Goal: Information Seeking & Learning: Find specific fact

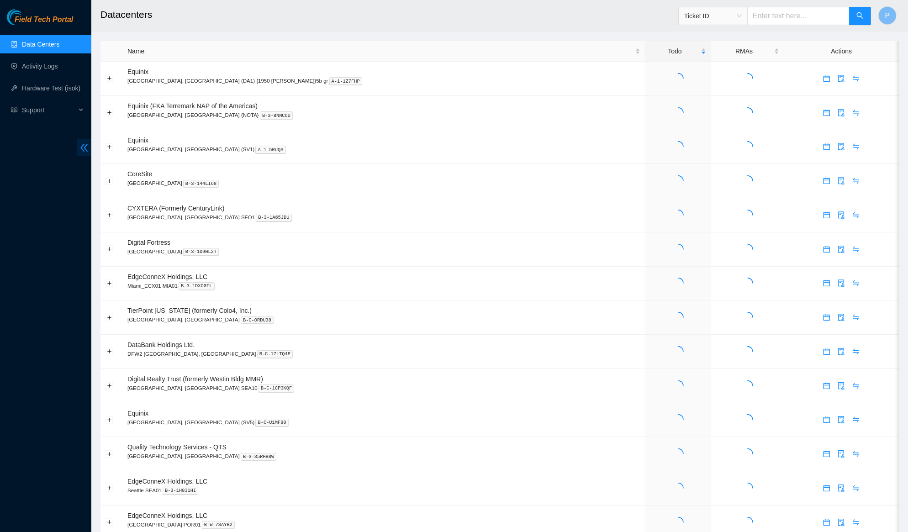
click at [81, 141] on span "double-left" at bounding box center [84, 147] width 14 height 17
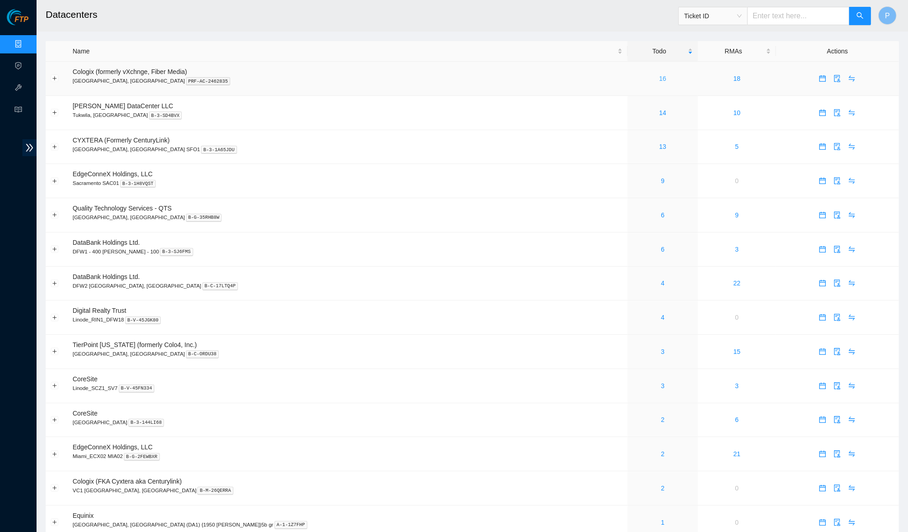
click at [659, 79] on link "16" at bounding box center [662, 78] width 7 height 7
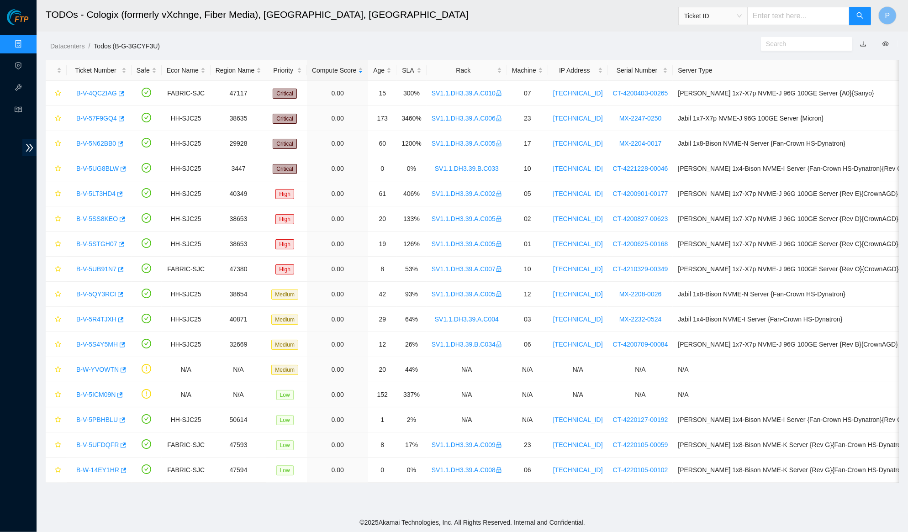
click at [864, 42] on link "button" at bounding box center [863, 43] width 6 height 7
click at [483, 65] on div "Rack" at bounding box center [466, 70] width 70 height 10
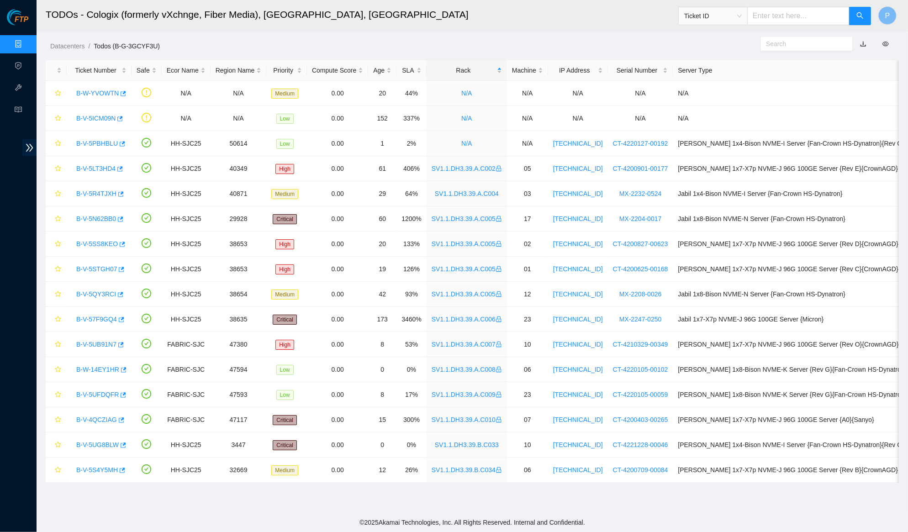
click at [26, 41] on link "Data Centers" at bounding box center [44, 44] width 37 height 7
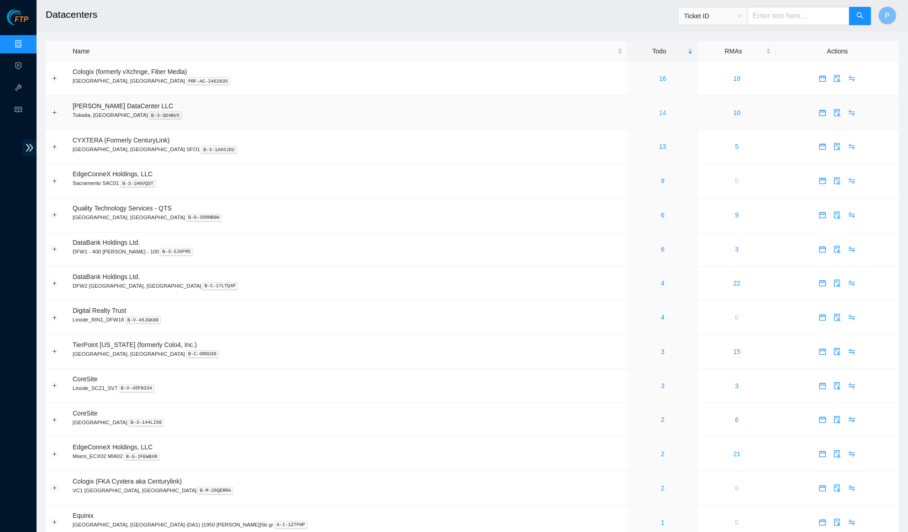
click at [659, 114] on link "14" at bounding box center [662, 112] width 7 height 7
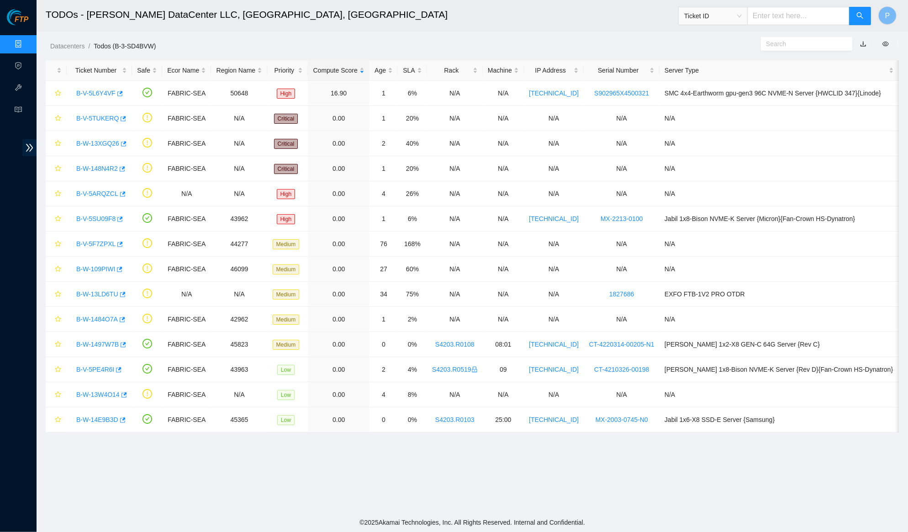
click at [862, 43] on button "button" at bounding box center [863, 44] width 20 height 15
click at [860, 40] on link "button" at bounding box center [863, 43] width 6 height 7
click at [26, 46] on link "Data Centers" at bounding box center [44, 44] width 37 height 7
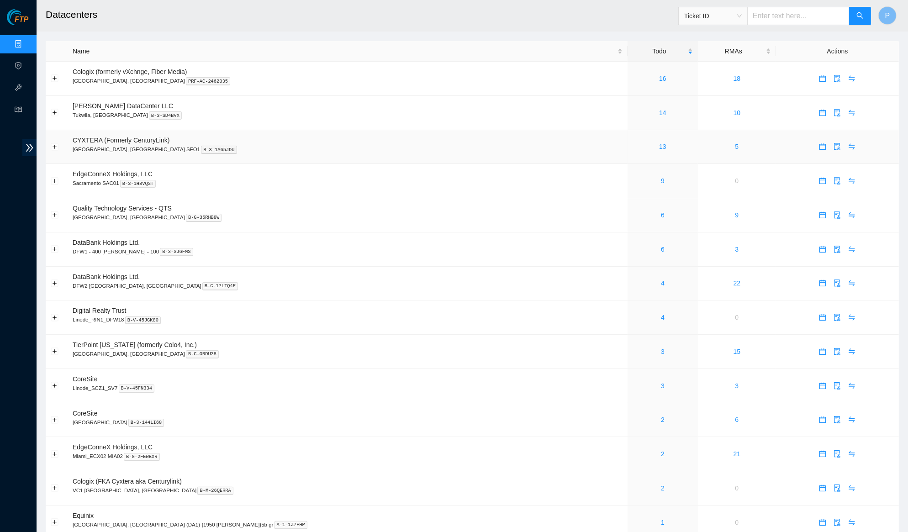
click at [627, 139] on td "13" at bounding box center [662, 147] width 70 height 34
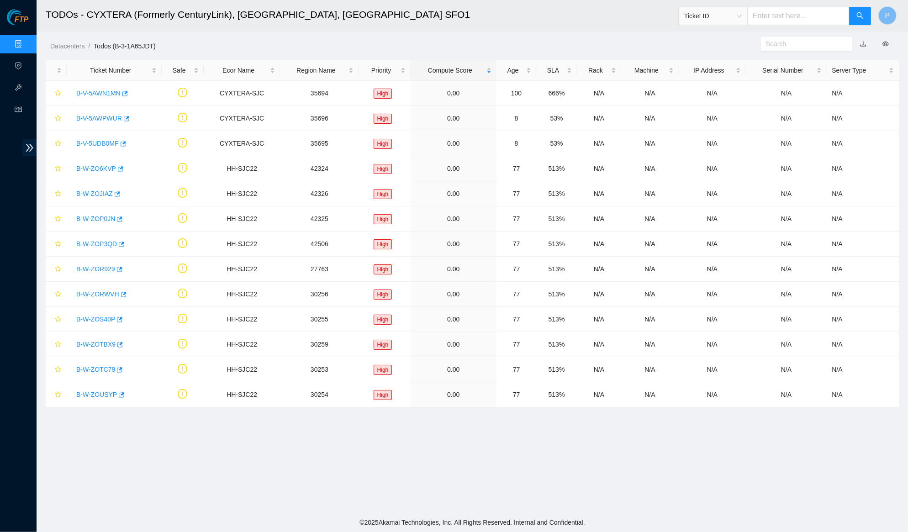
click at [863, 41] on link "button" at bounding box center [863, 43] width 6 height 7
click at [26, 41] on link "Data Centers" at bounding box center [44, 44] width 37 height 7
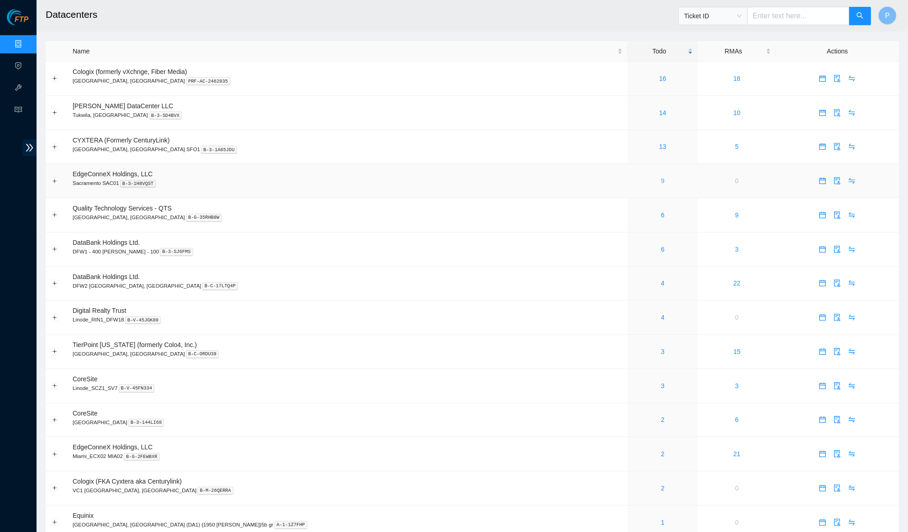
click at [661, 177] on link "9" at bounding box center [663, 180] width 4 height 7
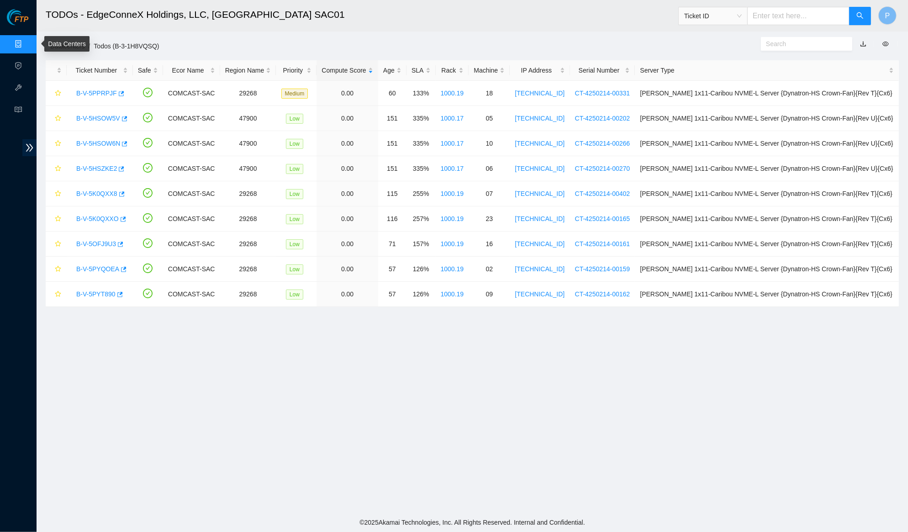
click at [26, 43] on link "Data Centers" at bounding box center [44, 44] width 37 height 7
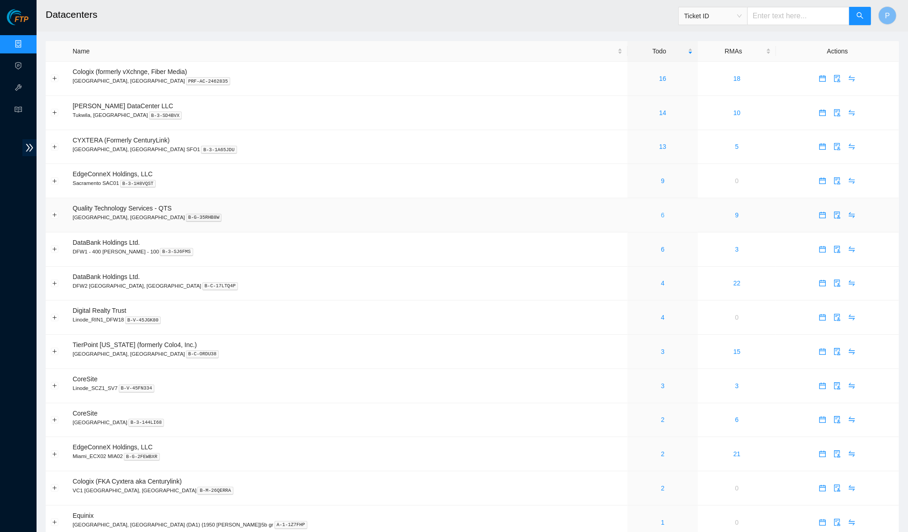
click at [661, 212] on link "6" at bounding box center [663, 214] width 4 height 7
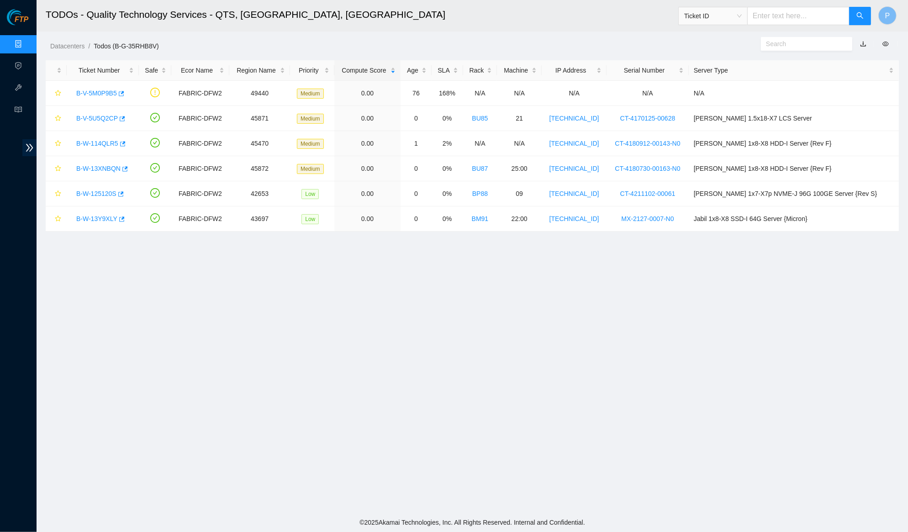
click at [860, 47] on link "button" at bounding box center [863, 43] width 6 height 7
click at [26, 47] on link "Data Centers" at bounding box center [44, 44] width 37 height 7
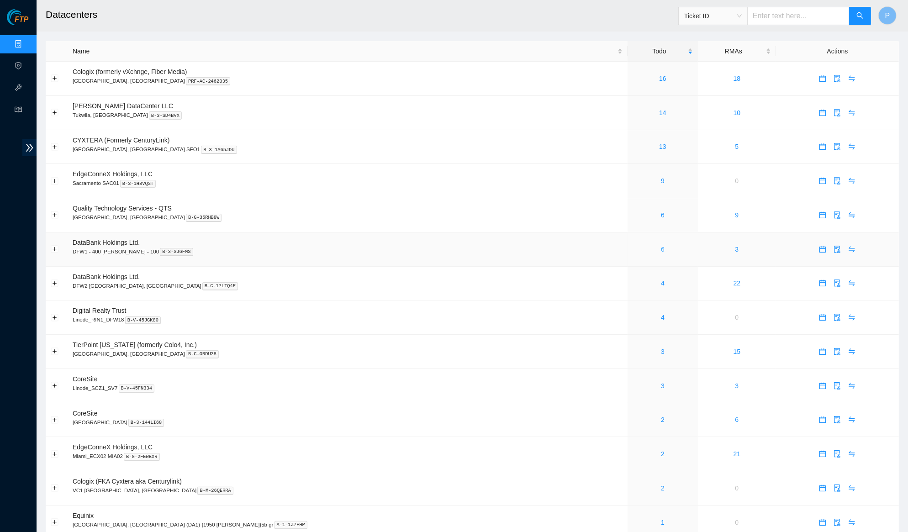
click at [661, 246] on link "6" at bounding box center [663, 249] width 4 height 7
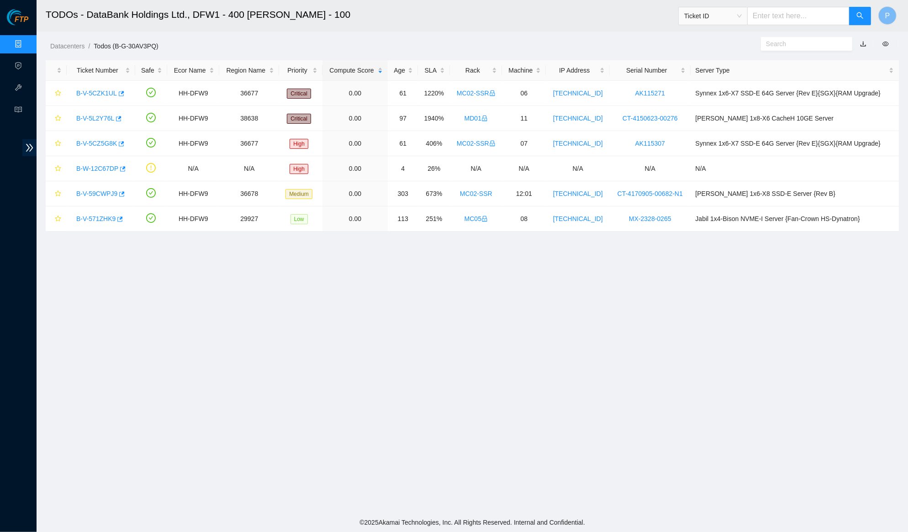
click at [862, 44] on link "button" at bounding box center [863, 43] width 6 height 7
click at [26, 43] on link "Data Centers" at bounding box center [44, 44] width 37 height 7
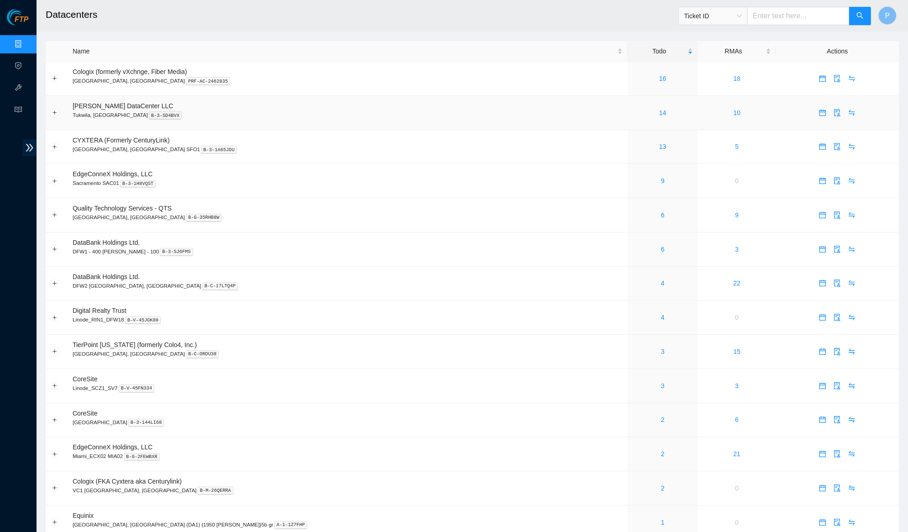
click at [458, 104] on td "Sabey DataCenter LLC Tukwila, WA B-3-SD4BVX" at bounding box center [348, 113] width 560 height 34
click at [632, 278] on div "4" at bounding box center [662, 283] width 60 height 10
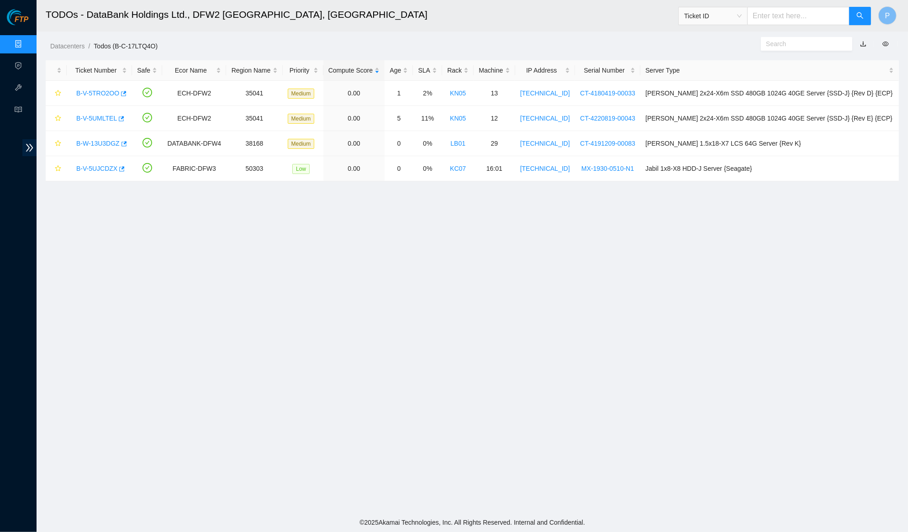
click at [862, 40] on link "button" at bounding box center [863, 43] width 6 height 7
click at [26, 42] on link "Data Centers" at bounding box center [44, 44] width 37 height 7
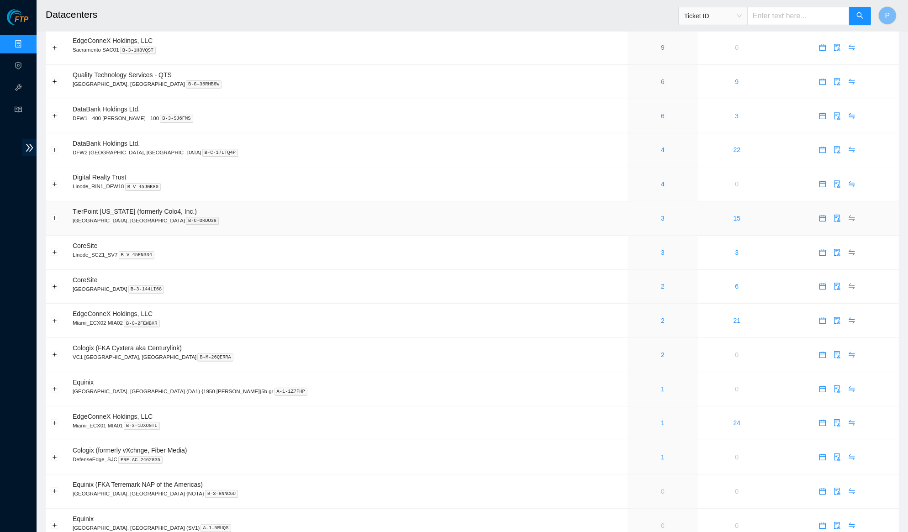
scroll to position [142, 0]
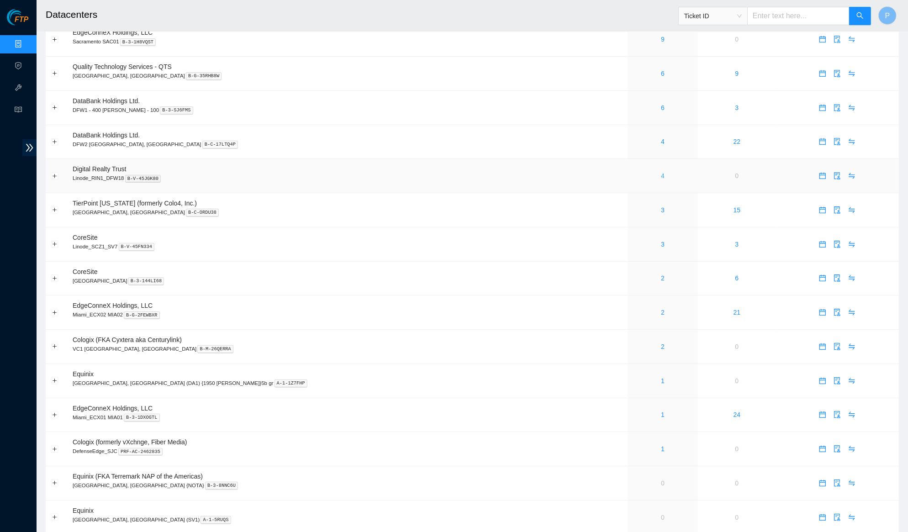
click at [661, 172] on link "4" at bounding box center [663, 175] width 4 height 7
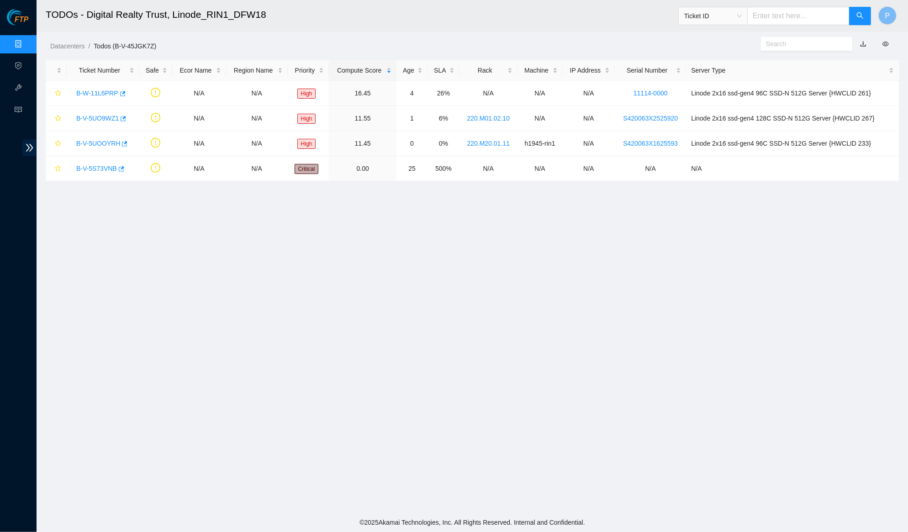
click at [864, 40] on link "button" at bounding box center [863, 43] width 6 height 7
click at [26, 41] on link "Data Centers" at bounding box center [44, 44] width 37 height 7
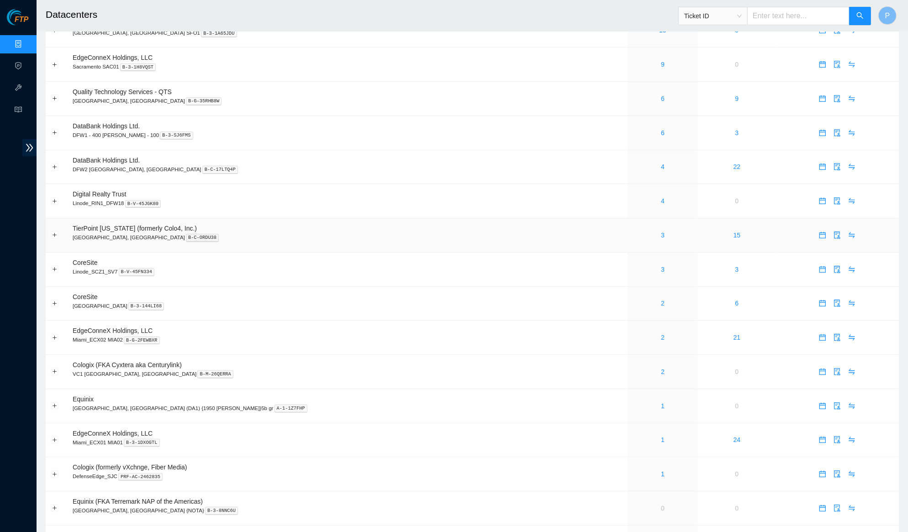
scroll to position [120, 0]
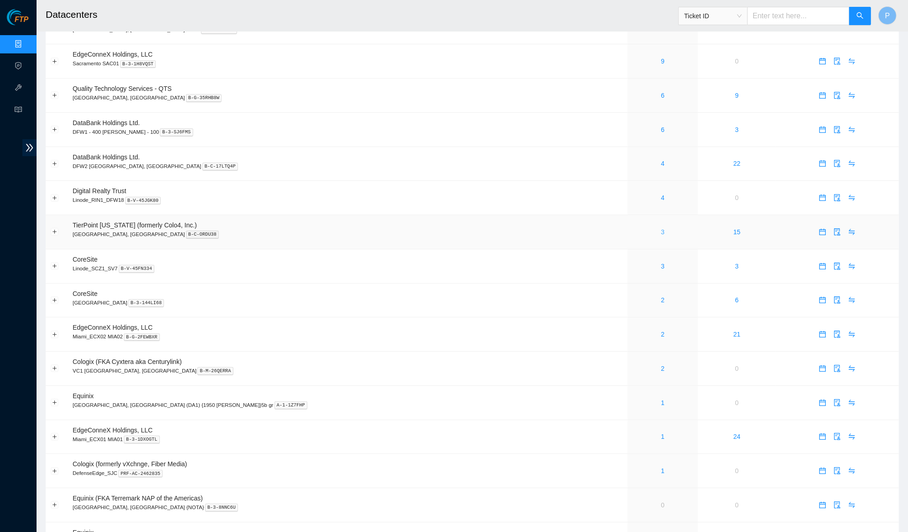
click at [661, 228] on link "3" at bounding box center [663, 231] width 4 height 7
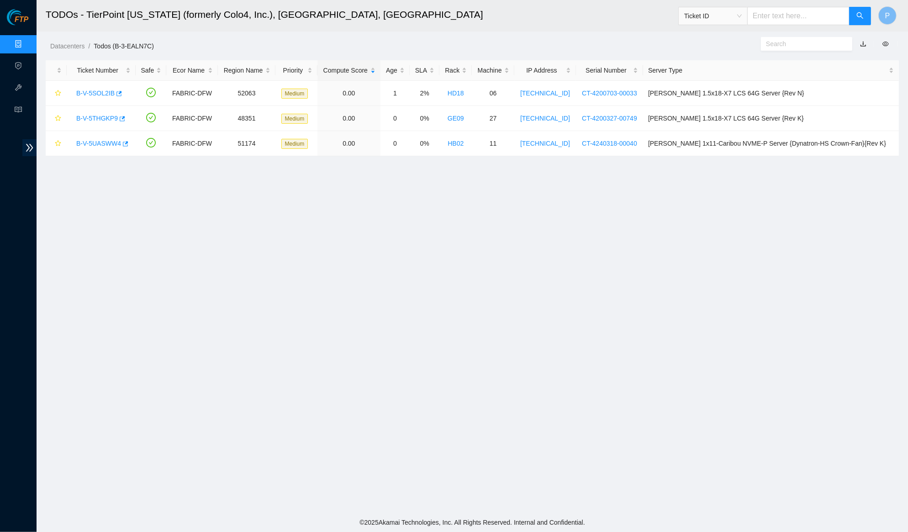
click at [863, 44] on link "button" at bounding box center [863, 43] width 6 height 7
click at [26, 44] on link "Data Centers" at bounding box center [44, 44] width 37 height 7
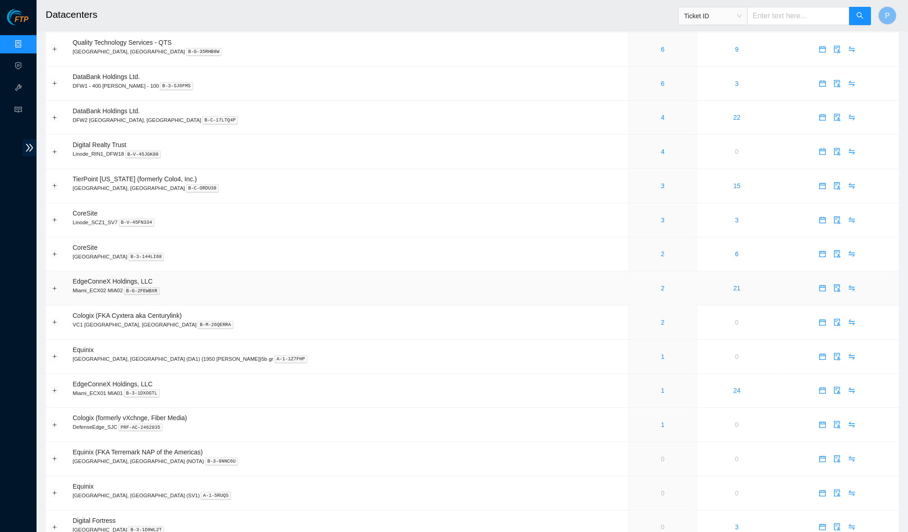
scroll to position [177, 0]
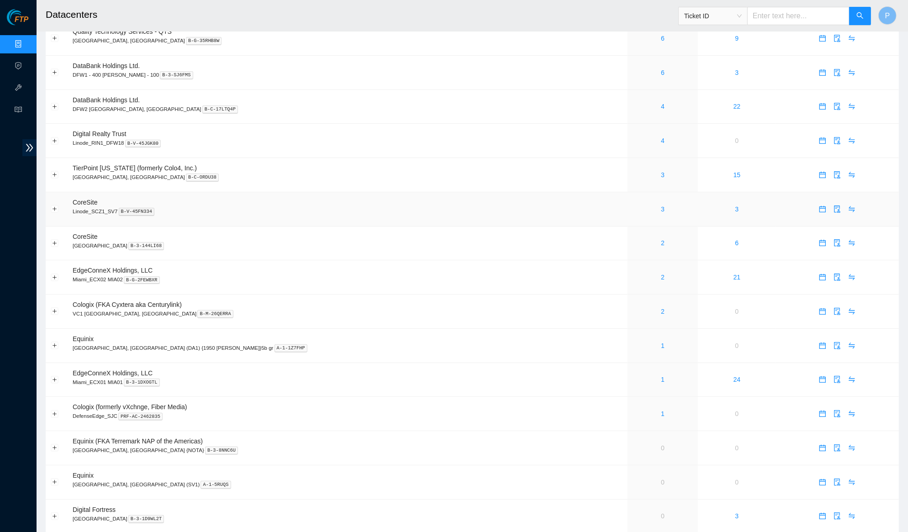
click at [627, 192] on td "3" at bounding box center [662, 209] width 70 height 34
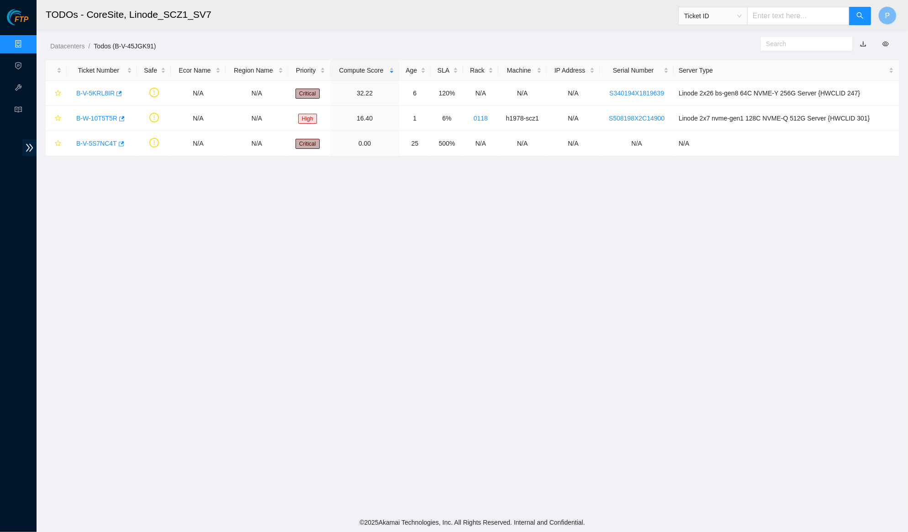
click at [862, 44] on link "button" at bounding box center [863, 43] width 6 height 7
click at [26, 42] on link "Data Centers" at bounding box center [44, 44] width 37 height 7
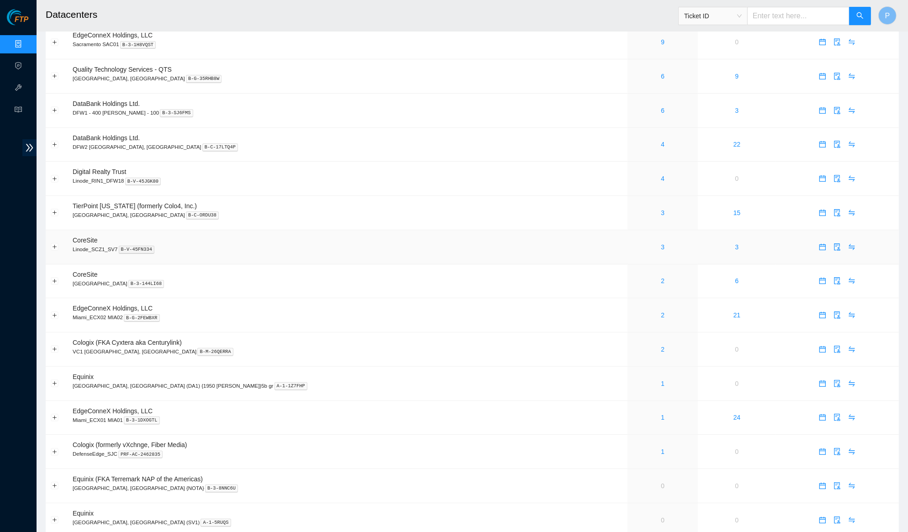
scroll to position [152, 0]
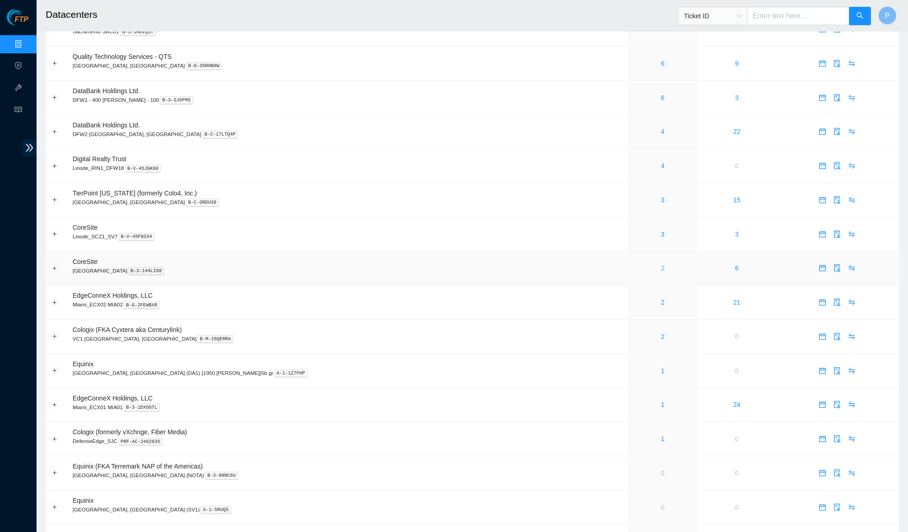
click at [661, 264] on link "2" at bounding box center [663, 267] width 4 height 7
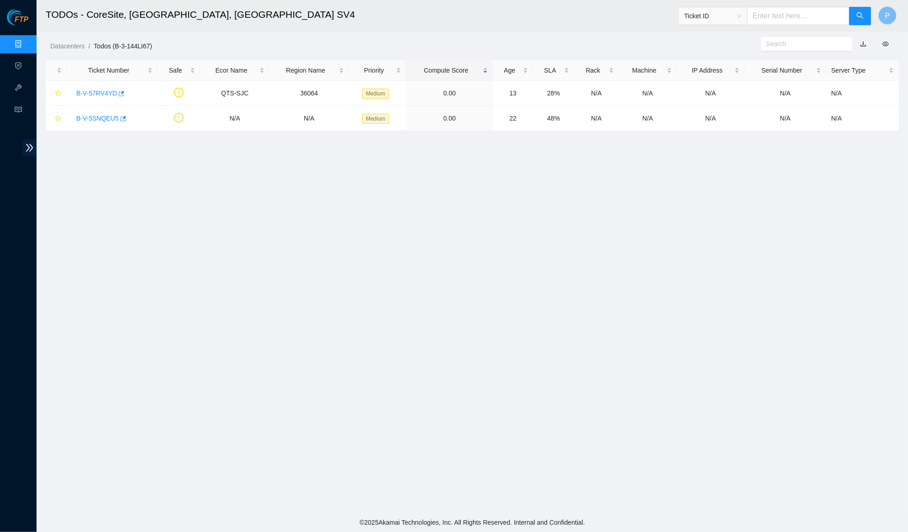
click at [861, 43] on link "button" at bounding box center [863, 43] width 6 height 7
click at [26, 41] on link "Data Centers" at bounding box center [44, 44] width 37 height 7
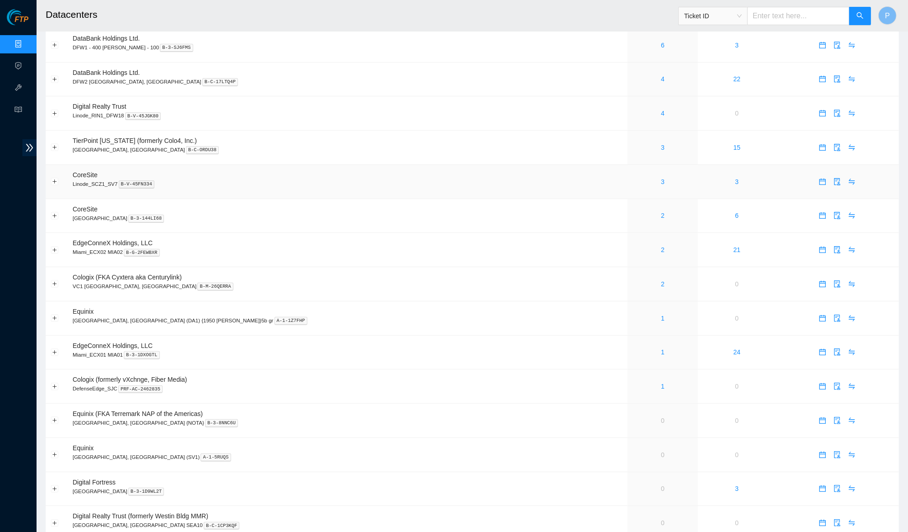
scroll to position [210, 0]
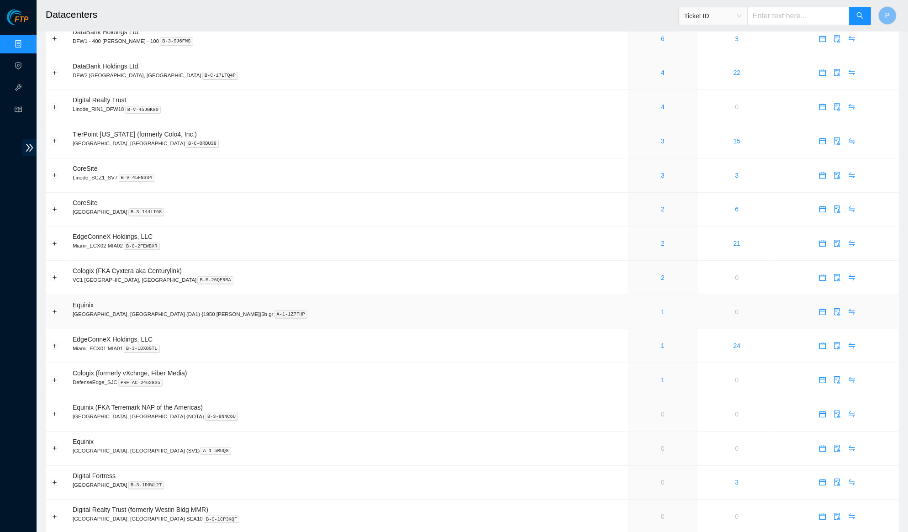
click at [661, 308] on link "1" at bounding box center [663, 311] width 4 height 7
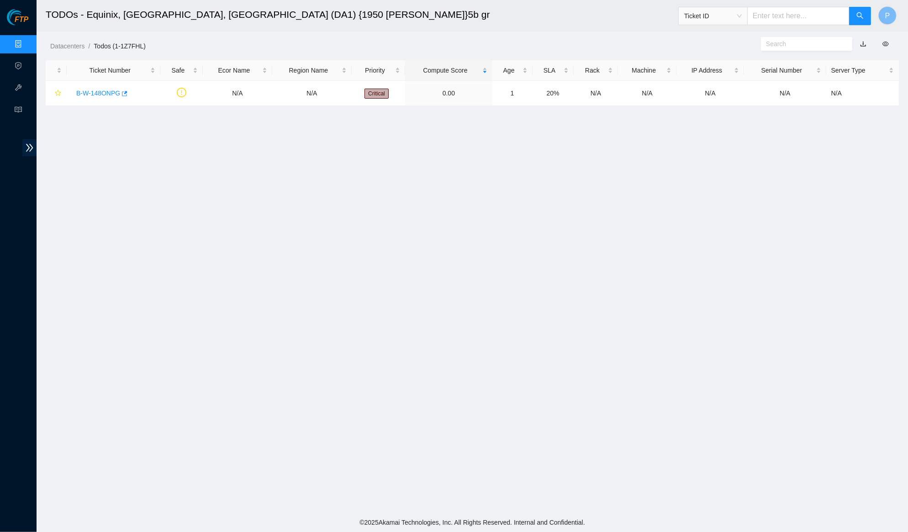
click at [863, 43] on link "button" at bounding box center [863, 43] width 6 height 7
click at [26, 41] on link "Data Centers" at bounding box center [44, 44] width 37 height 7
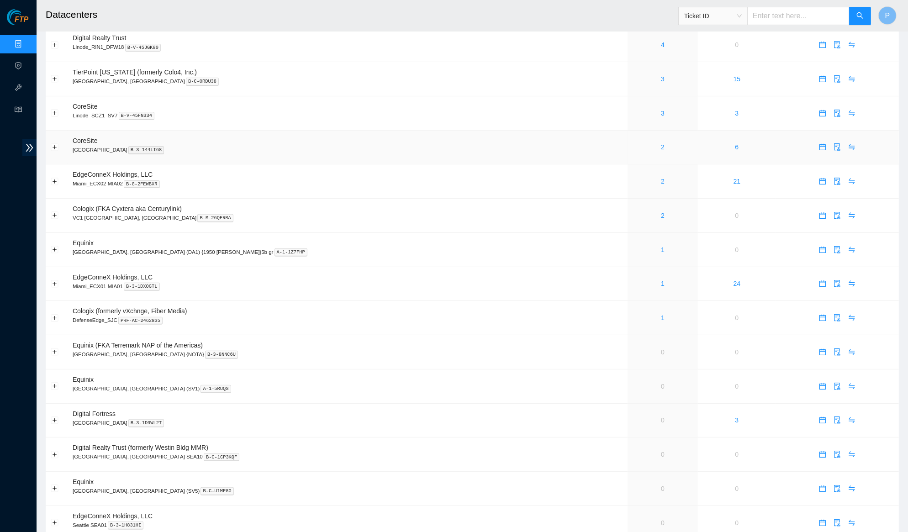
scroll to position [291, 0]
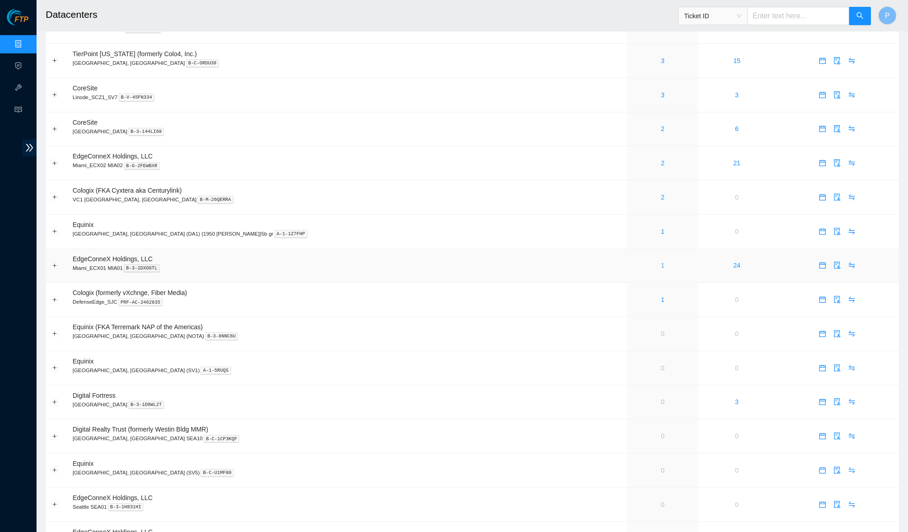
click at [661, 262] on link "1" at bounding box center [663, 265] width 4 height 7
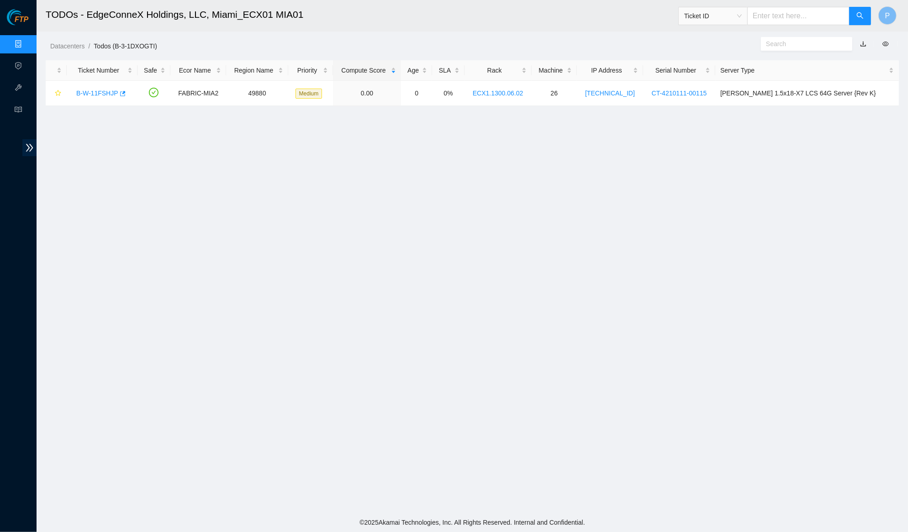
click at [26, 41] on link "Data Centers" at bounding box center [44, 44] width 37 height 7
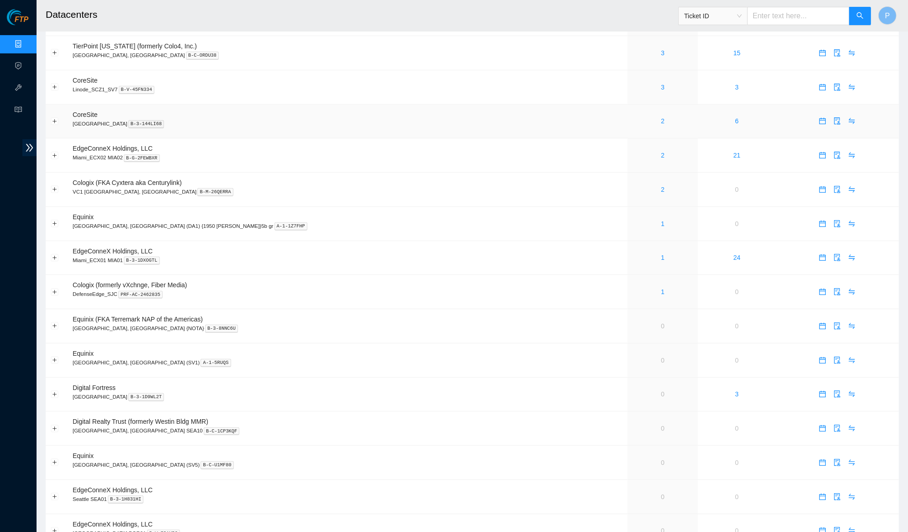
scroll to position [306, 0]
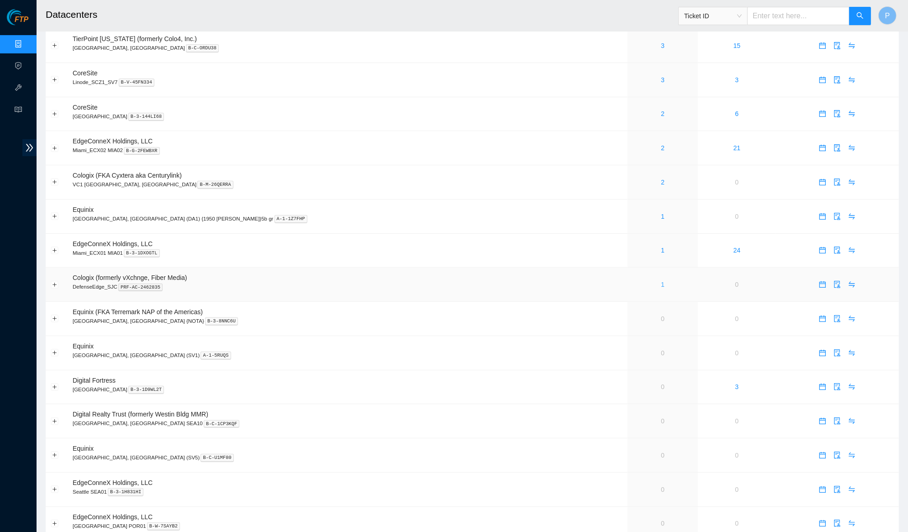
click at [661, 281] on link "1" at bounding box center [663, 284] width 4 height 7
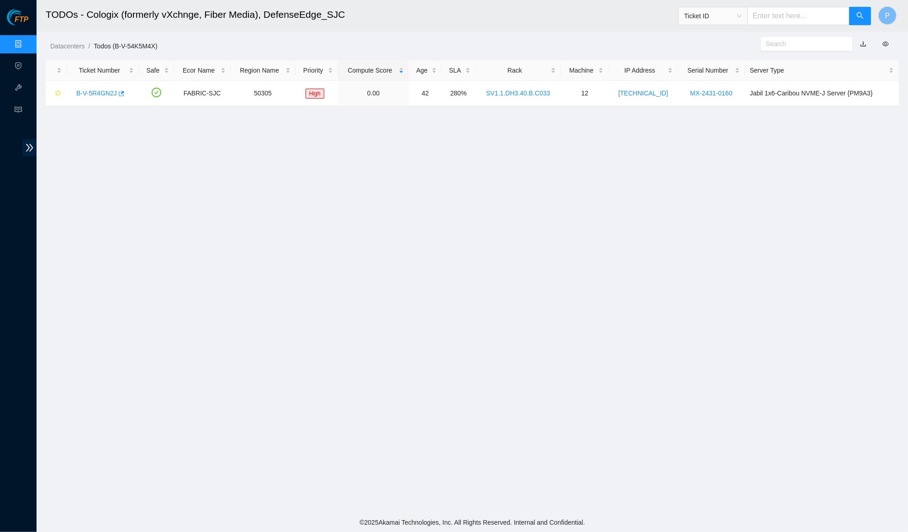
click at [864, 42] on link "button" at bounding box center [863, 43] width 6 height 7
click at [26, 42] on link "Data Centers" at bounding box center [44, 44] width 37 height 7
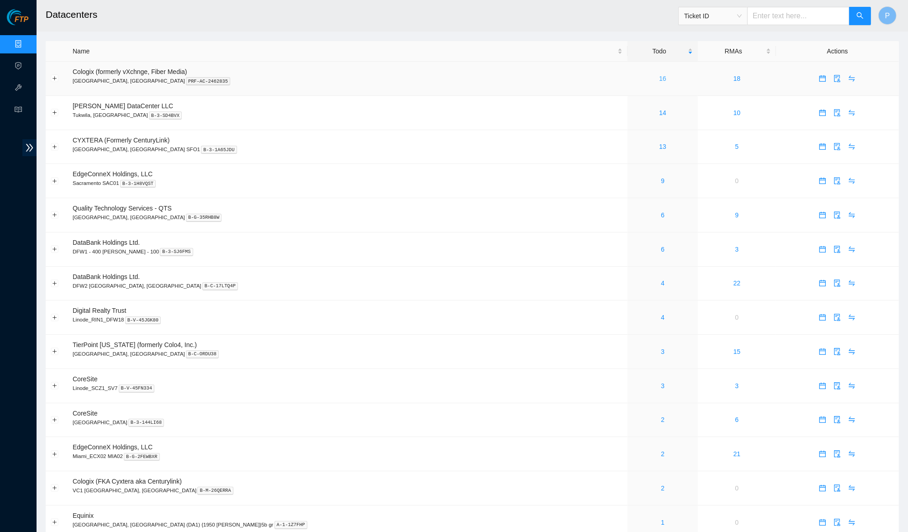
click at [659, 75] on link "16" at bounding box center [662, 78] width 7 height 7
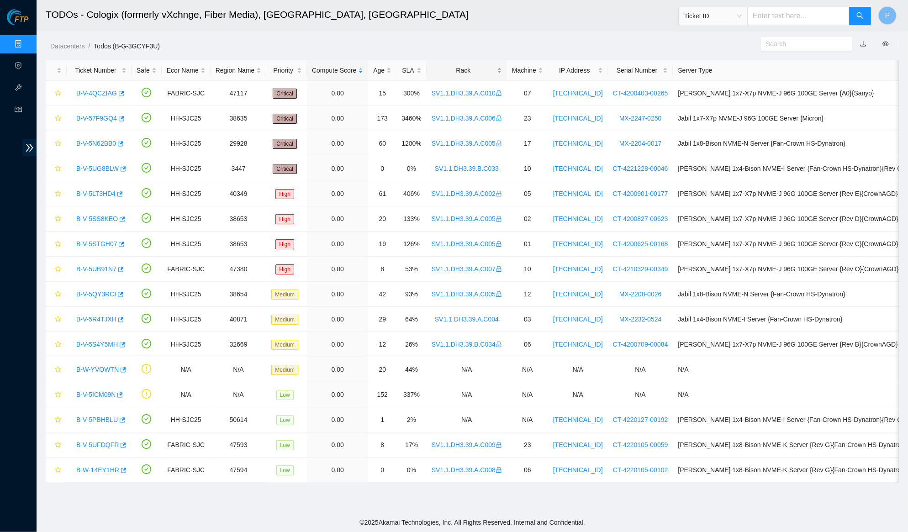
click at [477, 65] on div "Rack" at bounding box center [466, 70] width 70 height 10
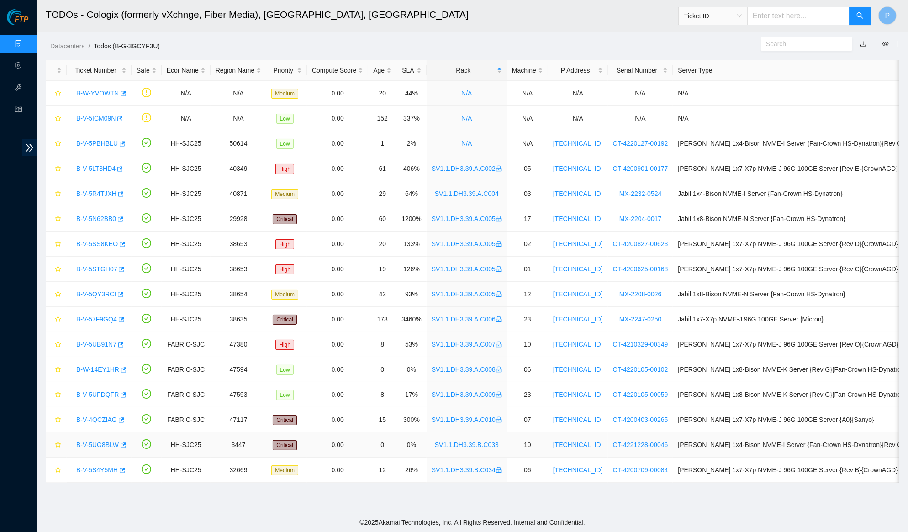
click at [93, 445] on link "B-V-5UG8BLW" at bounding box center [97, 444] width 42 height 7
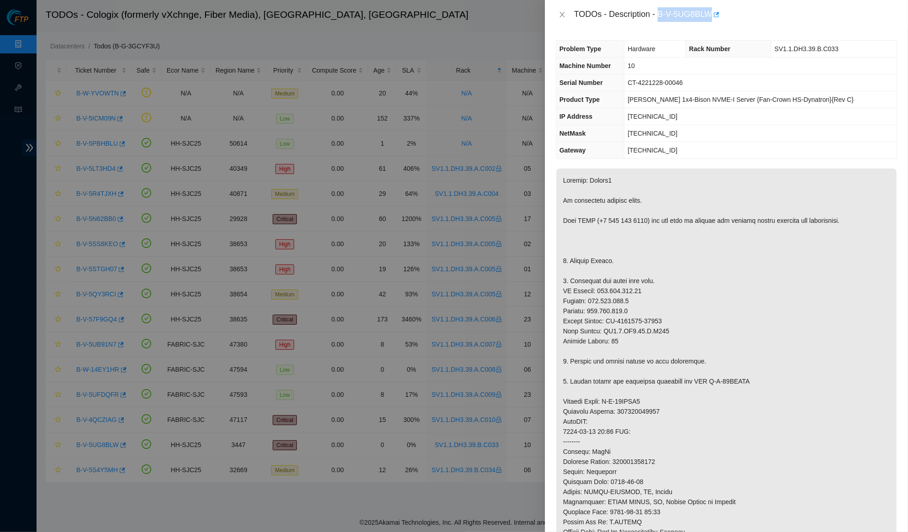
drag, startPoint x: 663, startPoint y: 16, endPoint x: 717, endPoint y: 14, distance: 54.4
click at [717, 14] on div "TODOs - Description - B-V-5UG8BLW" at bounding box center [735, 14] width 323 height 15
copy div "B-V-5UG8BLW"
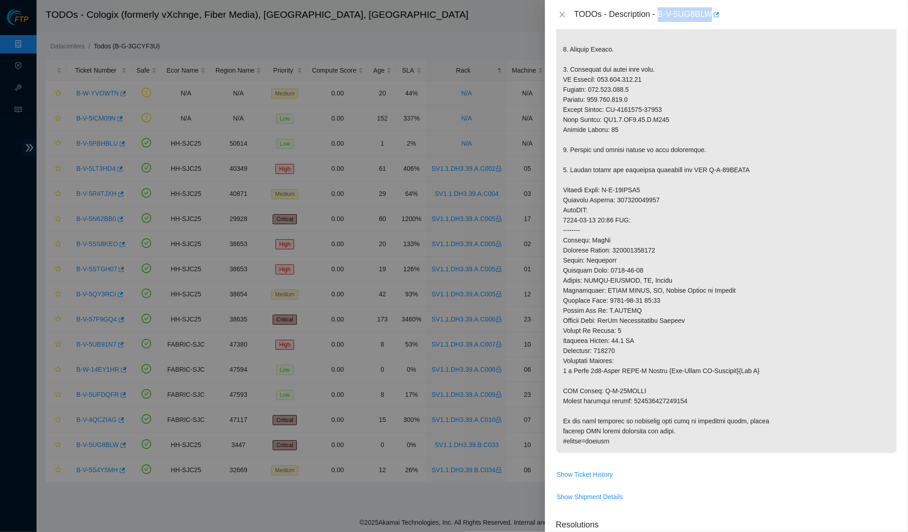
scroll to position [226, 0]
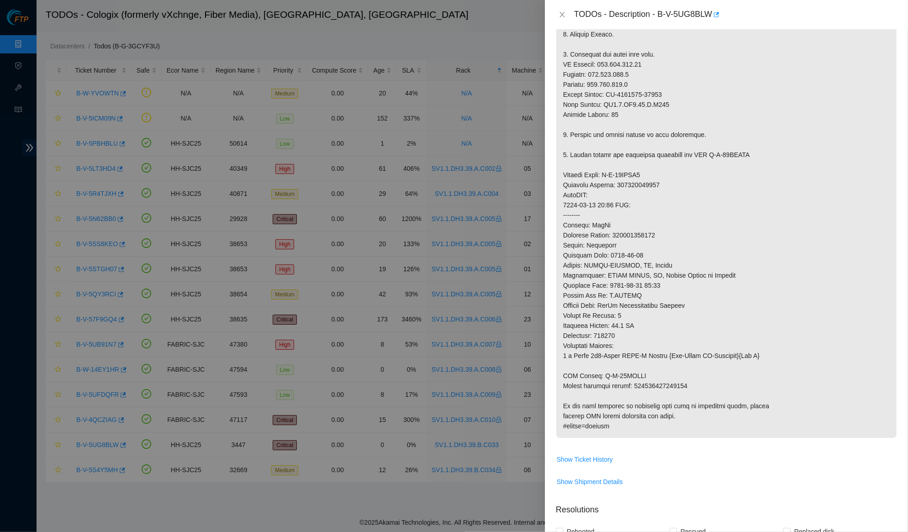
click at [702, 175] on p at bounding box center [726, 190] width 340 height 496
click at [563, 14] on icon "close" at bounding box center [561, 14] width 7 height 7
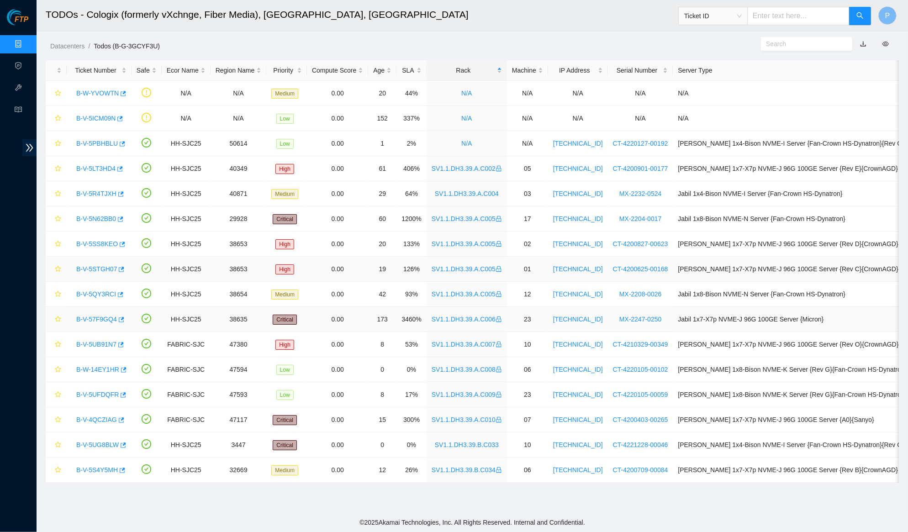
scroll to position [0, 0]
click at [102, 141] on link "B-V-5PBHBLU" at bounding box center [97, 143] width 42 height 7
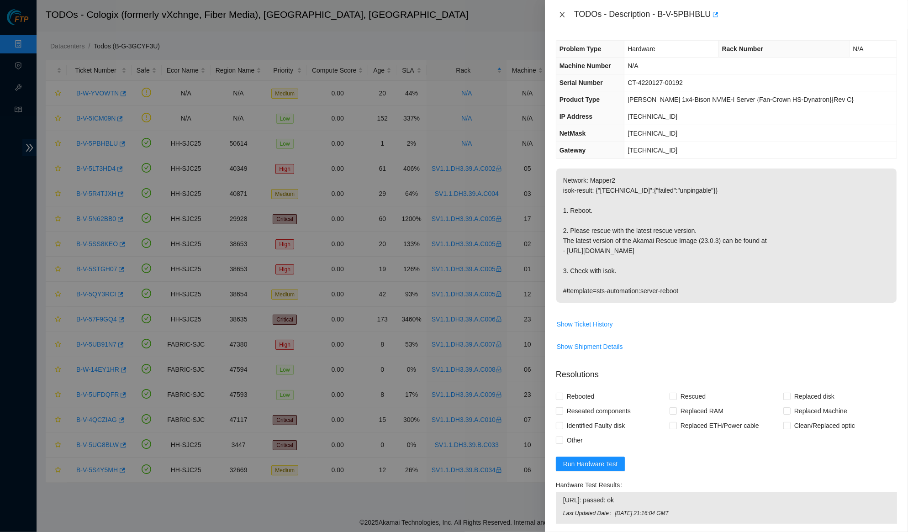
click at [562, 17] on icon "close" at bounding box center [561, 14] width 7 height 7
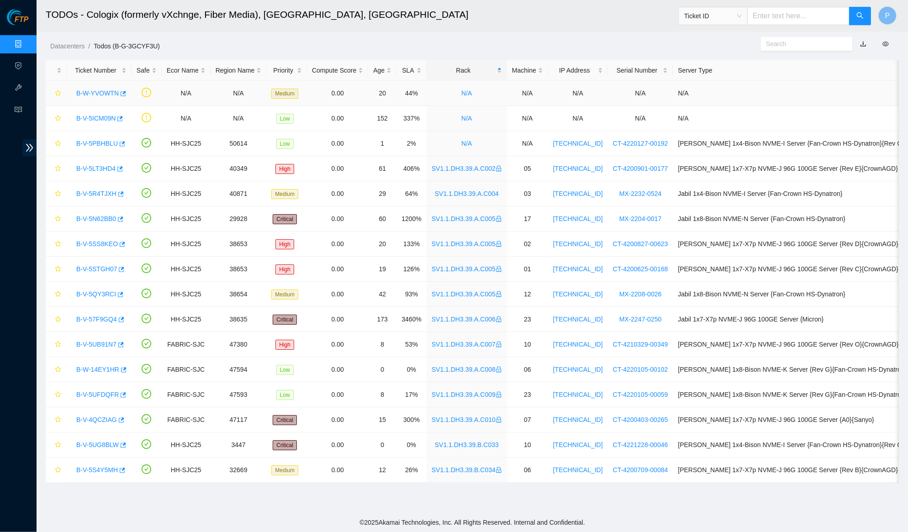
click at [98, 86] on div "B-W-YVOWTN" at bounding box center [99, 93] width 55 height 15
click at [96, 89] on link "B-W-YVOWTN" at bounding box center [97, 92] width 42 height 7
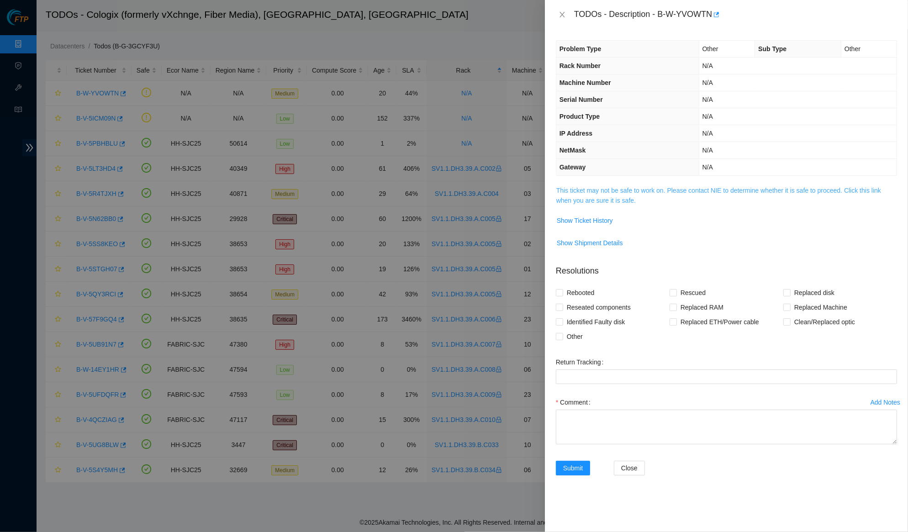
click at [639, 189] on link "This ticket may not be safe to work on. Please contact NIE to determine whether…" at bounding box center [718, 195] width 325 height 17
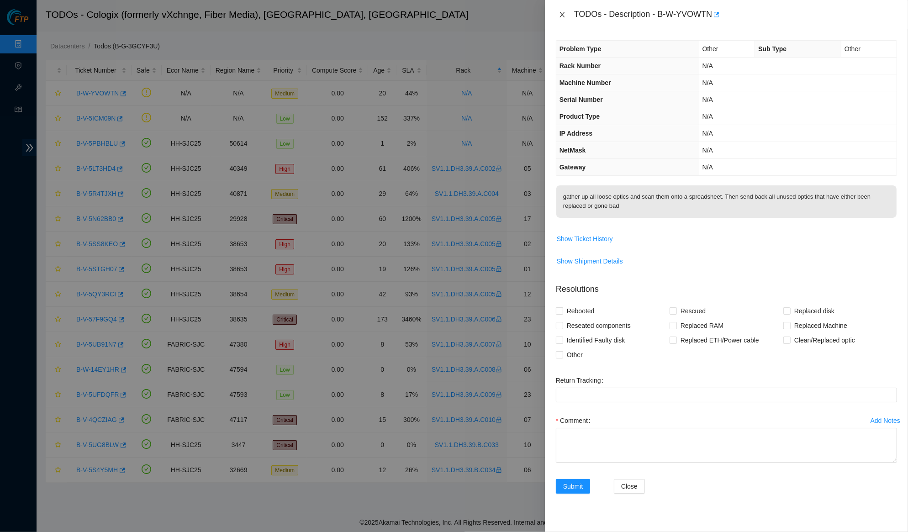
click at [565, 14] on icon "close" at bounding box center [561, 14] width 7 height 7
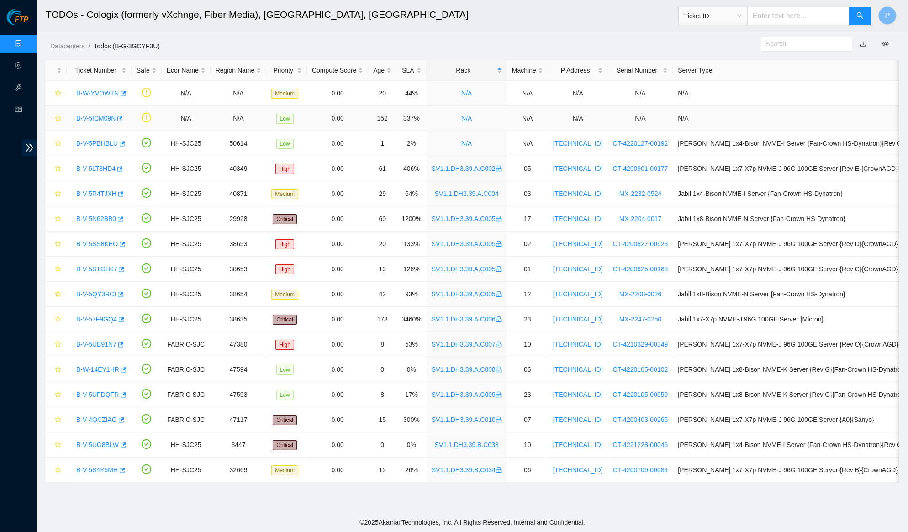
click at [98, 116] on link "B-V-5ICM09N" at bounding box center [95, 118] width 39 height 7
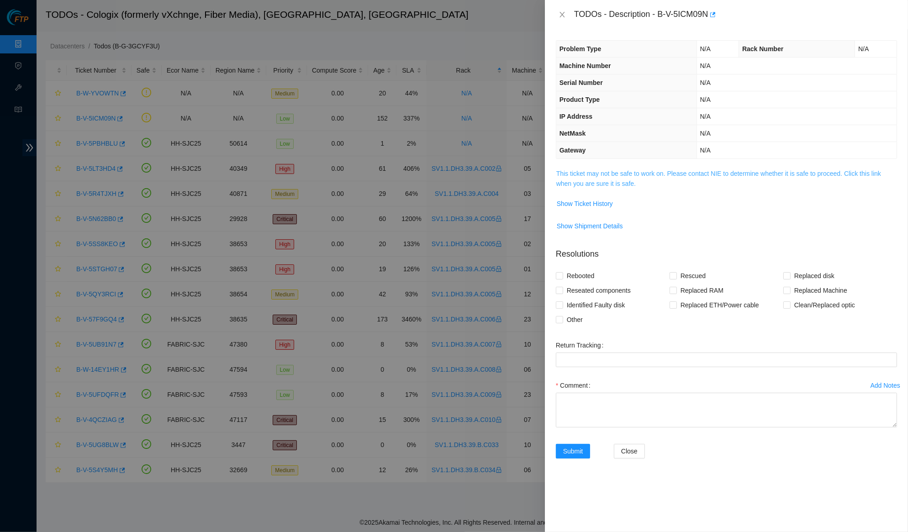
click at [620, 178] on link "This ticket may not be safe to work on. Please contact NIE to determine whether…" at bounding box center [718, 178] width 325 height 17
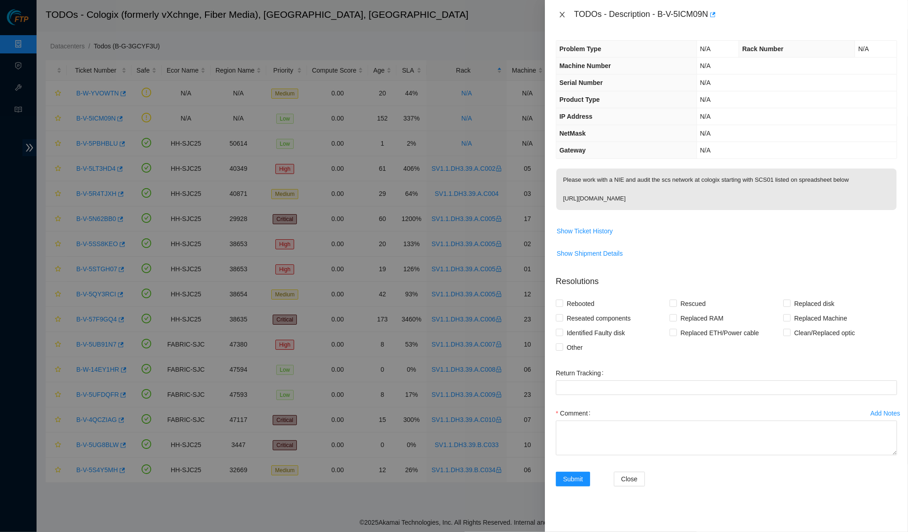
click at [563, 13] on icon "close" at bounding box center [561, 14] width 5 height 5
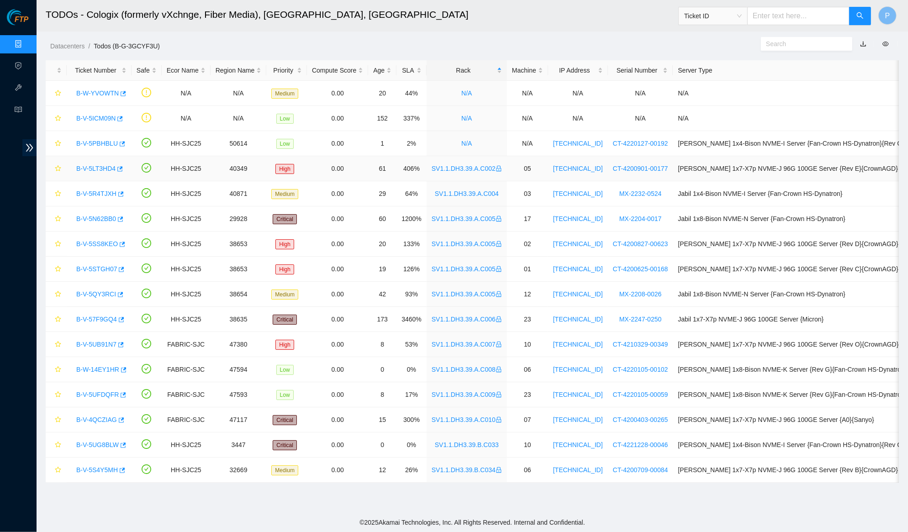
drag, startPoint x: 438, startPoint y: 165, endPoint x: 518, endPoint y: 163, distance: 79.9
click at [518, 163] on tr "B-V-5LT3HD4 HH-SJC25 40349 High 0.00 61 406% SV1.1.DH3.39.A.C002 05 72.247.36.3…" at bounding box center [479, 168] width 866 height 25
copy tr "SV1.1.DH3.39.A.C002"
drag, startPoint x: 441, startPoint y: 419, endPoint x: 520, endPoint y: 420, distance: 79.4
click at [507, 420] on td "SV1.1.DH3.39.A.C010" at bounding box center [466, 419] width 80 height 25
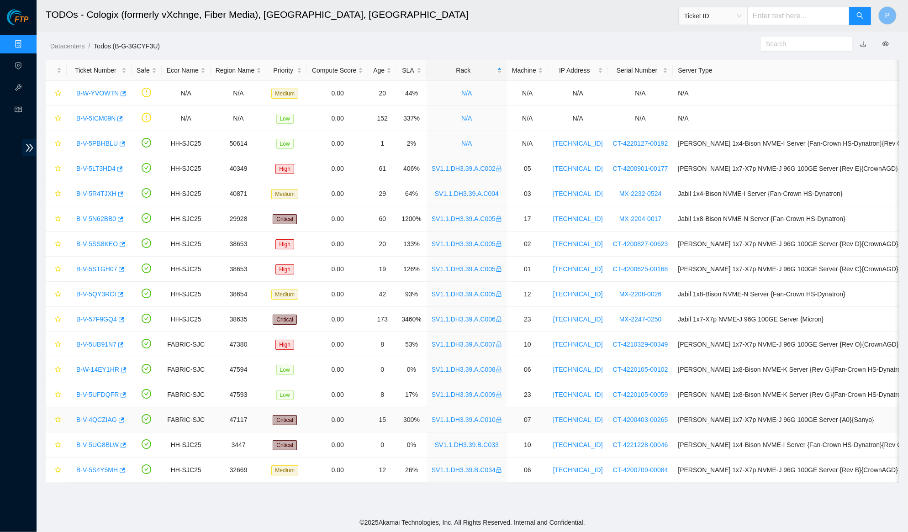
copy link "SV1.1.DH3.39.A.C010"
click at [321, 402] on td "0.00" at bounding box center [337, 394] width 61 height 25
drag, startPoint x: 74, startPoint y: 389, endPoint x: 118, endPoint y: 392, distance: 44.4
click at [118, 392] on div "B-V-5UFDQFR" at bounding box center [99, 394] width 55 height 15
copy link "B-V-5UFDQFR"
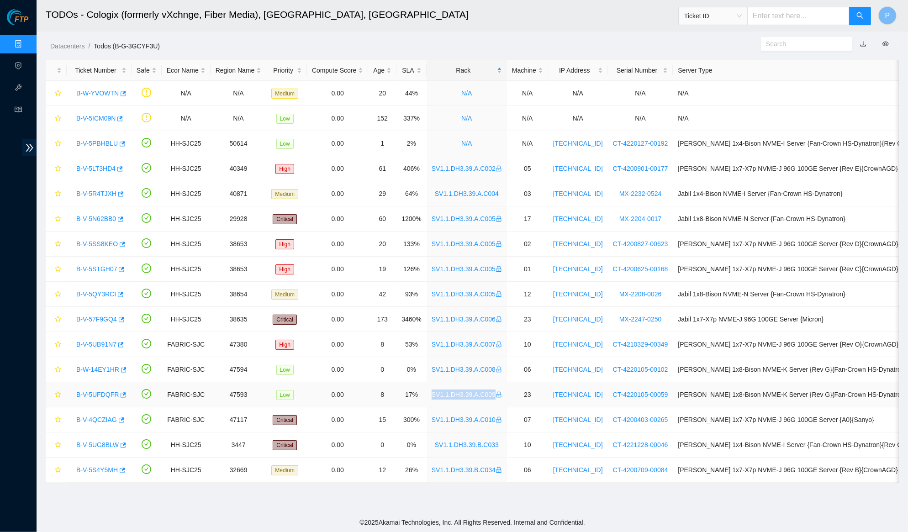
drag, startPoint x: 440, startPoint y: 392, endPoint x: 514, endPoint y: 395, distance: 73.6
click at [507, 395] on td "SV1.1.DH3.39.A.C009" at bounding box center [466, 394] width 80 height 25
copy link "SV1.1.DH3.39.A.C009"
click at [368, 392] on td "0.00" at bounding box center [337, 394] width 61 height 25
click at [93, 471] on link "B-V-5S4Y5MH" at bounding box center [97, 469] width 42 height 7
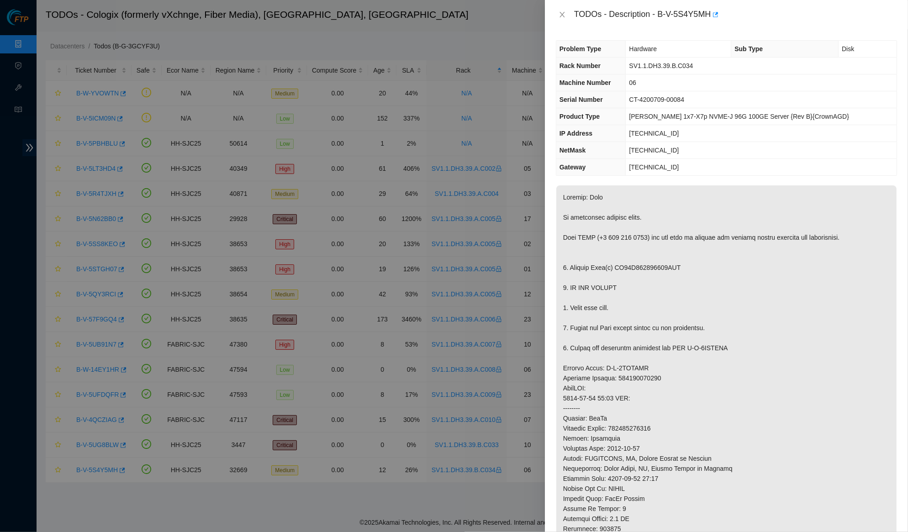
click at [789, 206] on p at bounding box center [726, 403] width 340 height 436
click at [561, 20] on div "TODOs - Description - B-V-5S4Y5MH" at bounding box center [726, 14] width 341 height 15
click at [561, 8] on div "TODOs - Description - B-V-5S4Y5MH" at bounding box center [726, 14] width 341 height 15
click at [561, 13] on icon "close" at bounding box center [561, 14] width 7 height 7
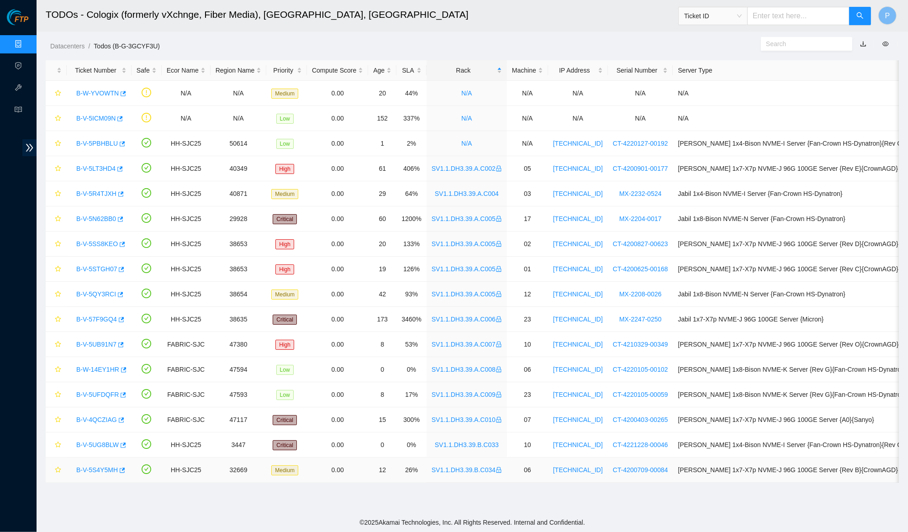
click at [89, 468] on link "B-V-5S4Y5MH" at bounding box center [97, 469] width 42 height 7
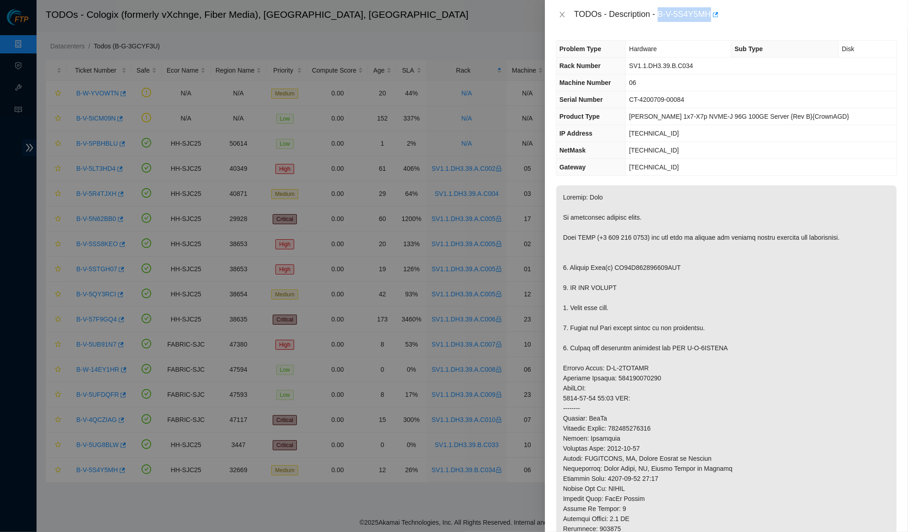
drag, startPoint x: 663, startPoint y: 11, endPoint x: 717, endPoint y: 11, distance: 54.3
click at [717, 11] on div "TODOs - Description - B-V-5S4Y5MH" at bounding box center [735, 14] width 323 height 15
copy div "B-V-5S4Y5MH"
click at [564, 14] on icon "close" at bounding box center [561, 14] width 7 height 7
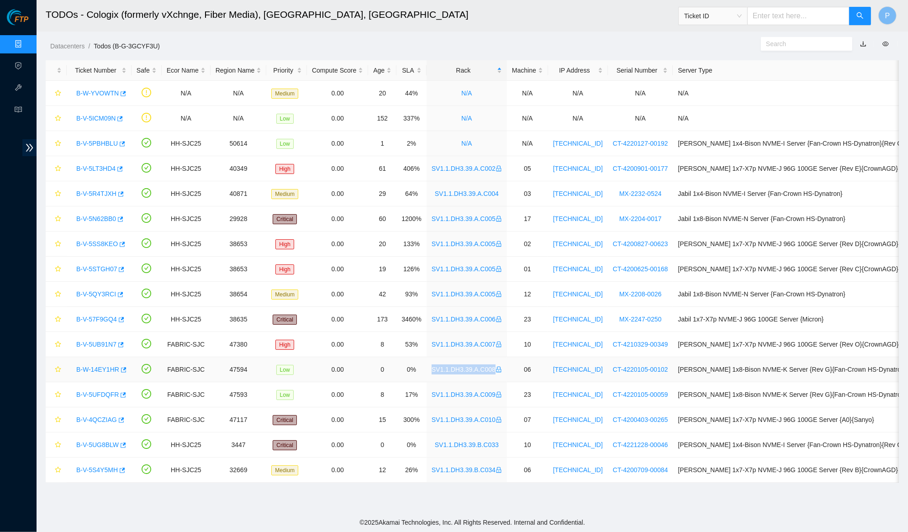
drag, startPoint x: 444, startPoint y: 368, endPoint x: 513, endPoint y: 372, distance: 69.5
click at [507, 372] on td "SV1.1.DH3.39.A.C008" at bounding box center [466, 369] width 80 height 25
copy link "SV1.1.DH3.39.A.C008"
drag, startPoint x: 71, startPoint y: 367, endPoint x: 119, endPoint y: 367, distance: 48.4
click at [119, 367] on td "B-W-14EY1HR" at bounding box center [99, 369] width 65 height 25
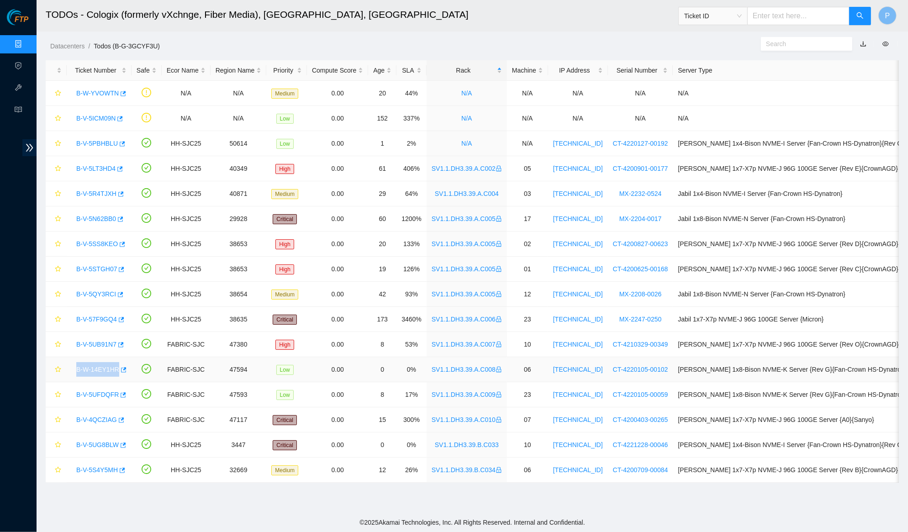
copy link "B-W-14EY1HR"
click at [107, 369] on link "B-W-14EY1HR" at bounding box center [97, 369] width 43 height 7
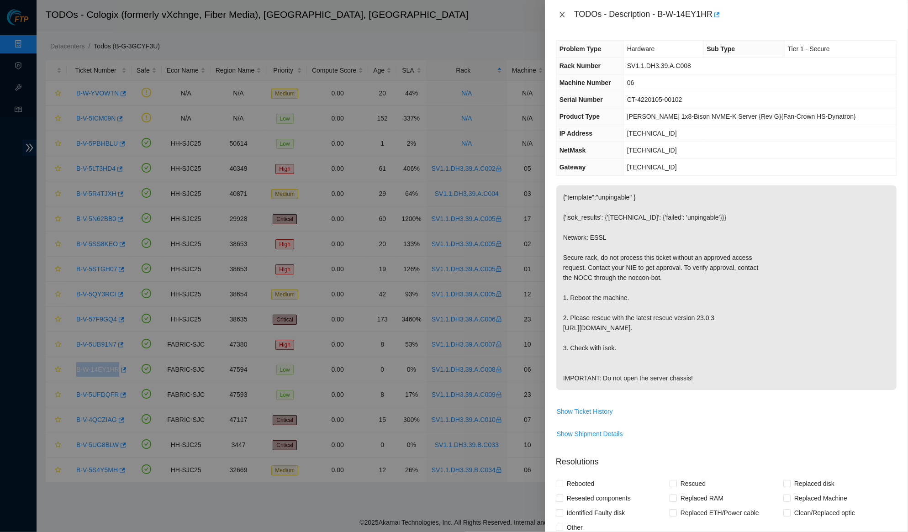
click at [561, 14] on icon "close" at bounding box center [561, 14] width 7 height 7
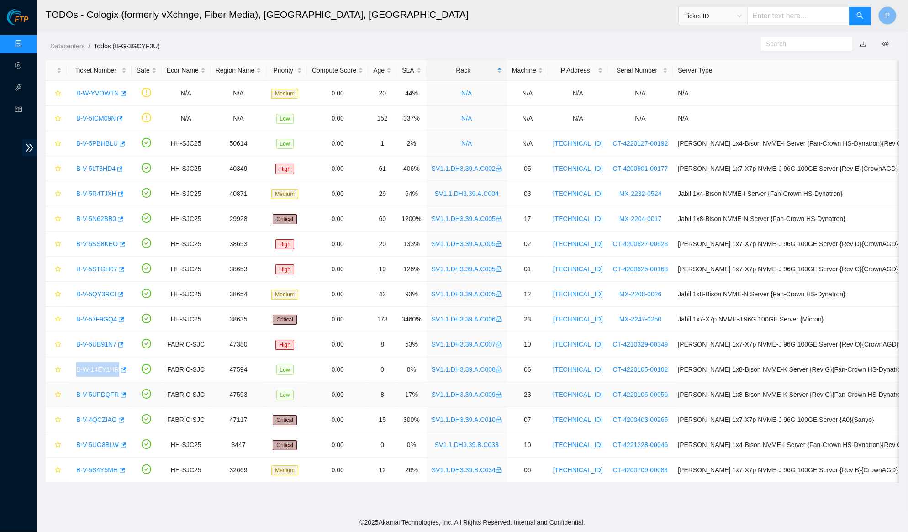
click at [105, 392] on link "B-V-5UFDQFR" at bounding box center [97, 394] width 42 height 7
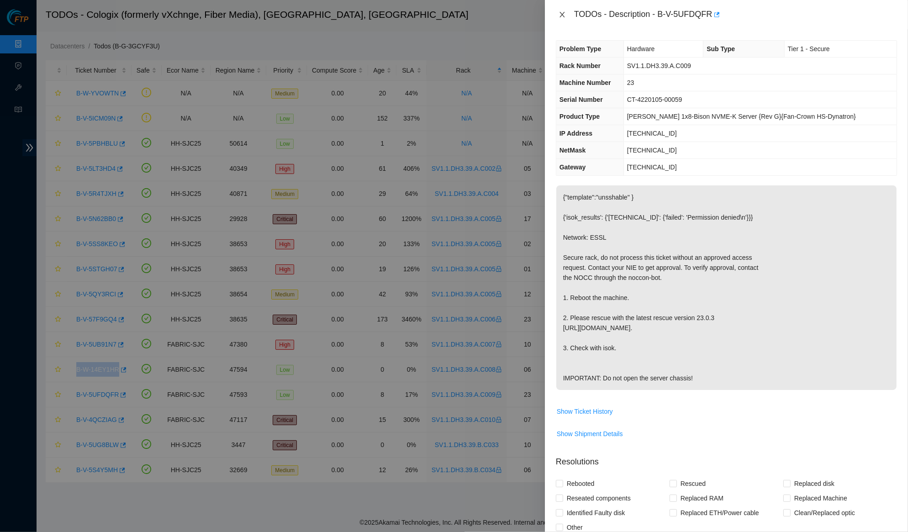
click at [563, 17] on icon "close" at bounding box center [561, 14] width 7 height 7
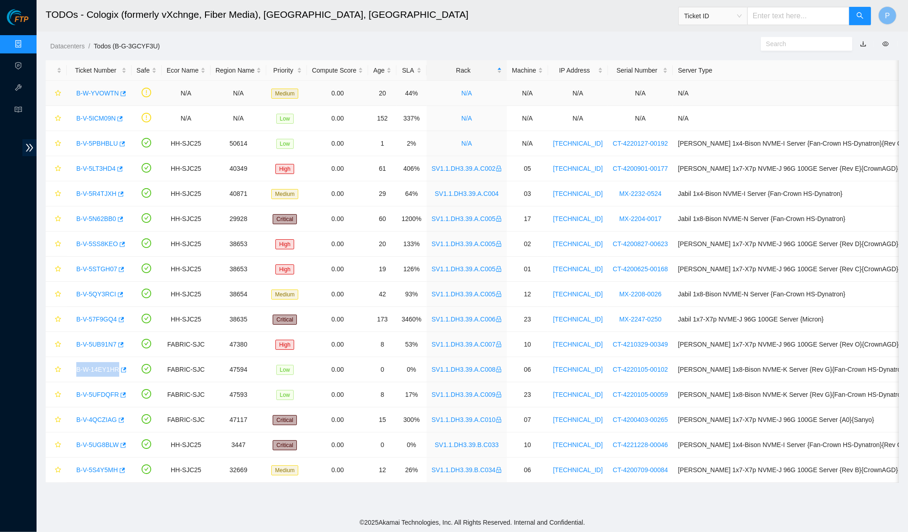
click at [84, 90] on link "B-W-YVOWTN" at bounding box center [97, 92] width 42 height 7
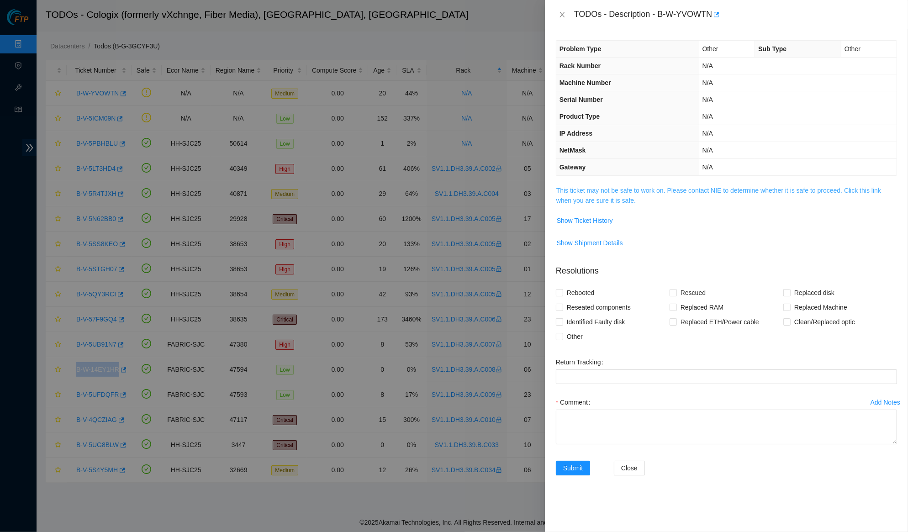
click at [628, 191] on link "This ticket may not be safe to work on. Please contact NIE to determine whether…" at bounding box center [718, 195] width 325 height 17
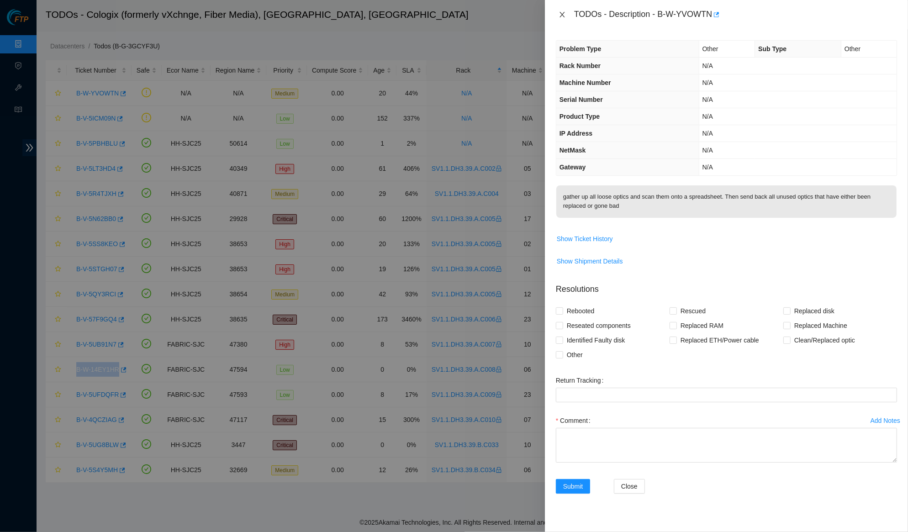
click at [557, 14] on button "Close" at bounding box center [562, 15] width 13 height 9
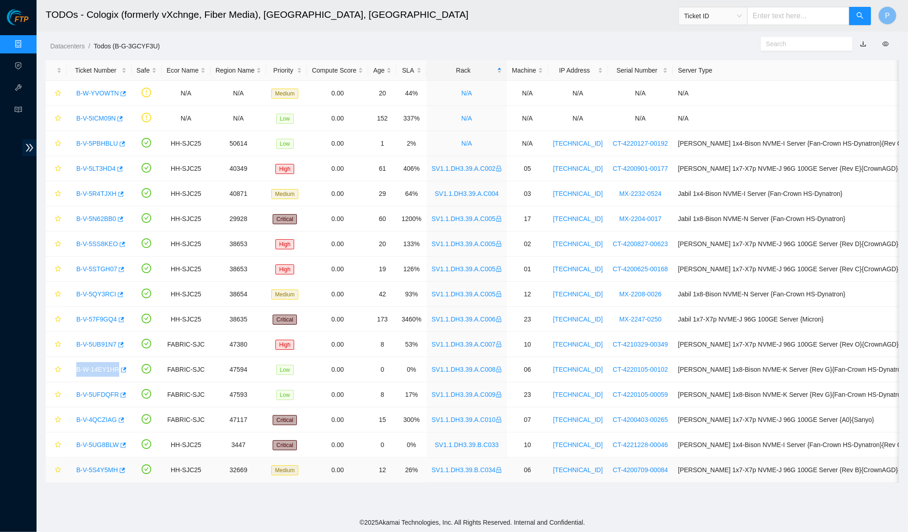
click at [95, 471] on link "B-V-5S4Y5MH" at bounding box center [97, 469] width 42 height 7
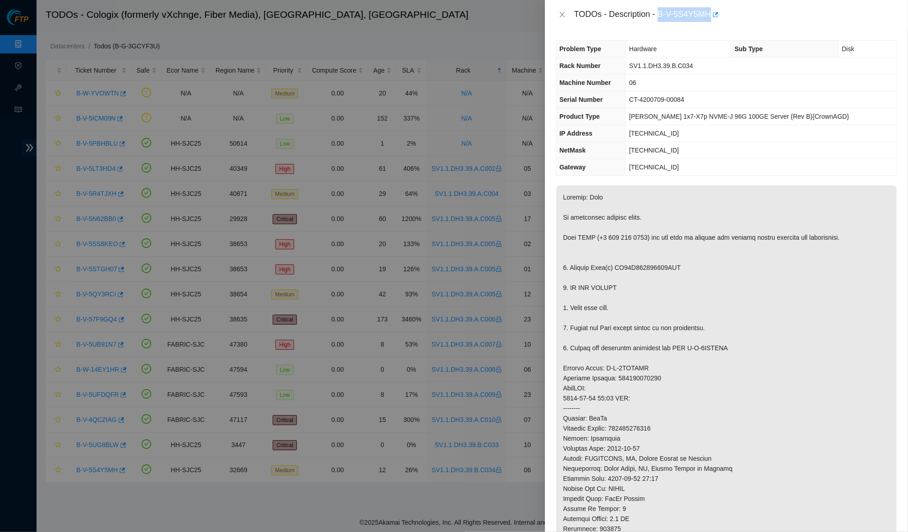
drag, startPoint x: 663, startPoint y: 13, endPoint x: 716, endPoint y: 14, distance: 53.9
click at [716, 14] on div "TODOs - Description - B-V-5S4Y5MH" at bounding box center [735, 14] width 323 height 15
copy div "B-V-5S4Y5MH"
click at [644, 116] on span "[PERSON_NAME] 1x7-X7p NVME-J 96G 100GE Server {Rev B}{CrownAGD}" at bounding box center [739, 116] width 220 height 7
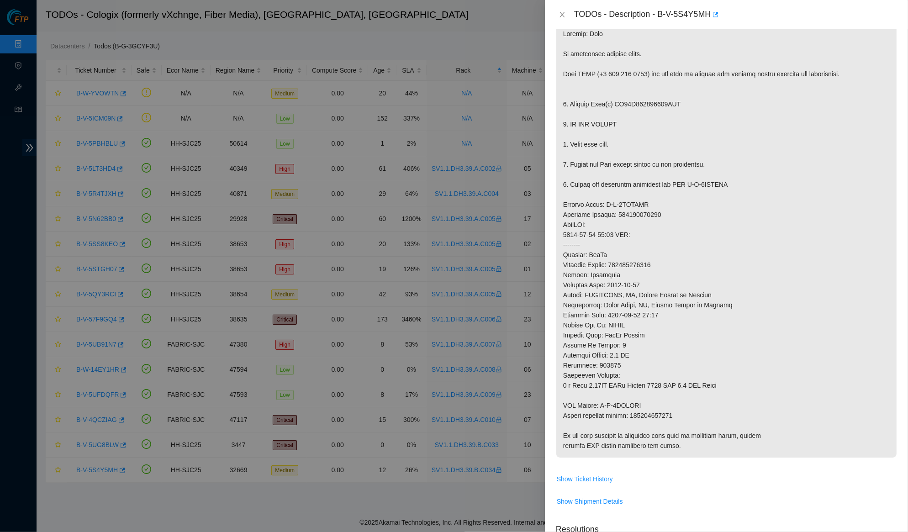
scroll to position [165, 0]
click at [559, 14] on icon "close" at bounding box center [561, 14] width 7 height 7
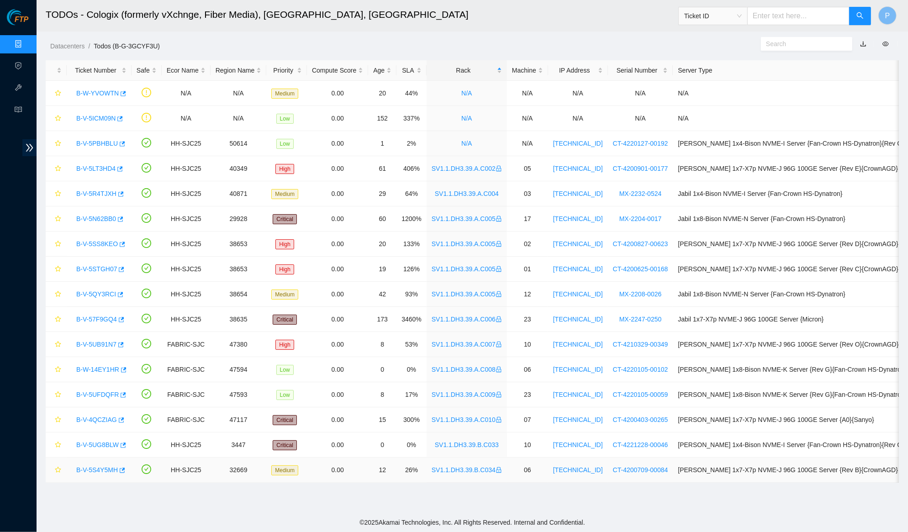
click at [492, 473] on link "SV1.1.DH3.39.B.C034" at bounding box center [466, 469] width 70 height 7
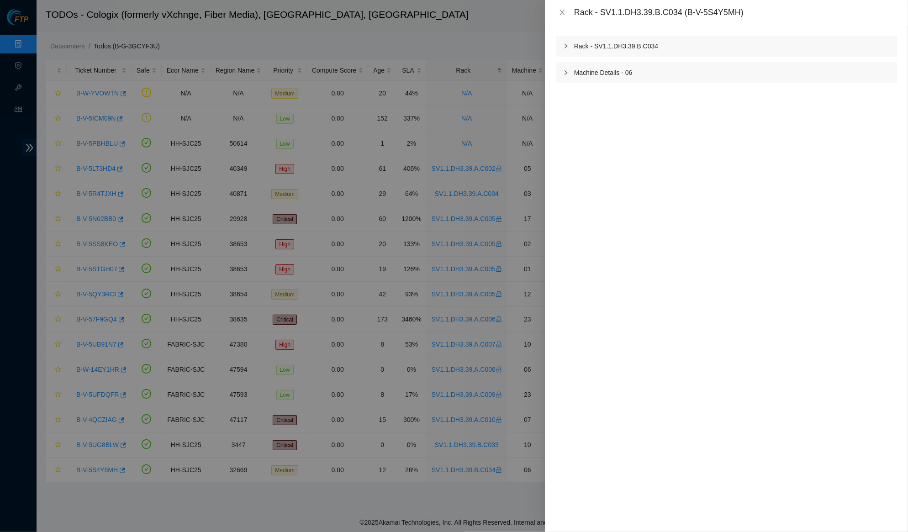
click at [735, 42] on div "Rack - SV1.1.DH3.39.B.C034" at bounding box center [726, 46] width 341 height 21
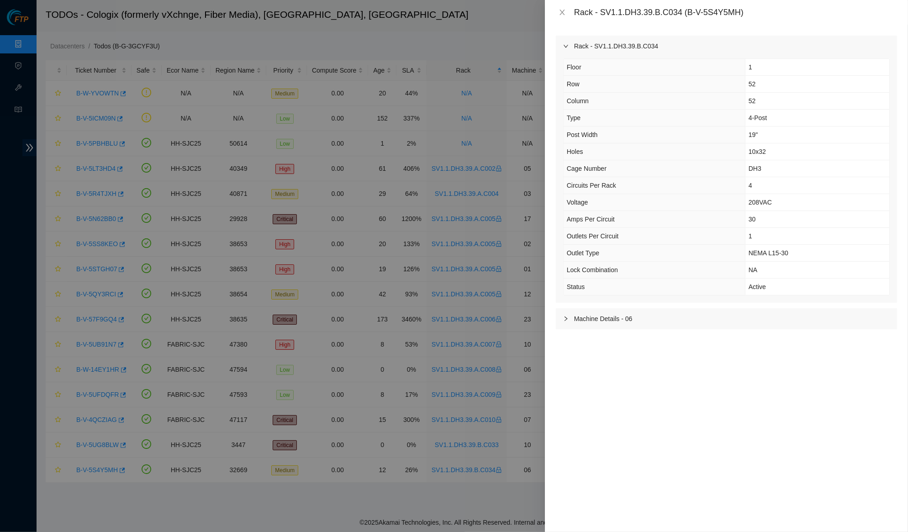
click at [695, 308] on div "Machine Details - 06" at bounding box center [726, 318] width 341 height 21
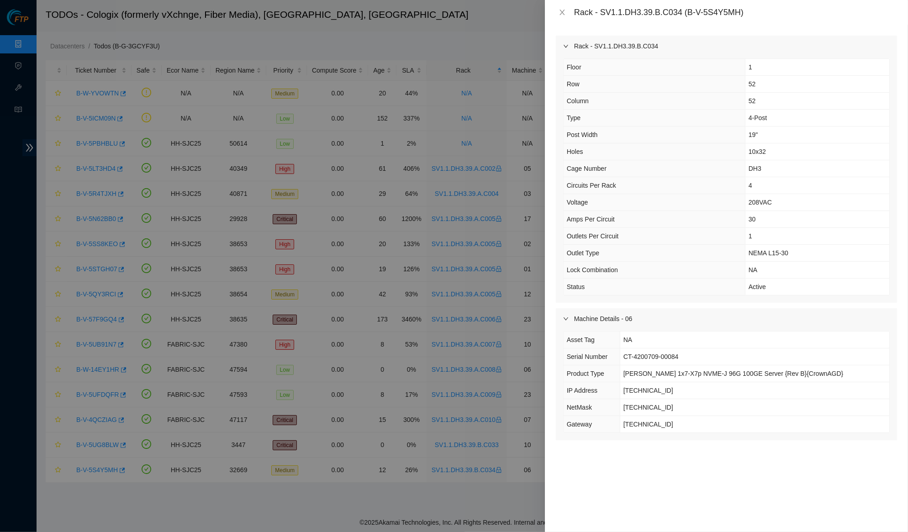
click at [695, 308] on div "Machine Details - 06" at bounding box center [726, 318] width 341 height 21
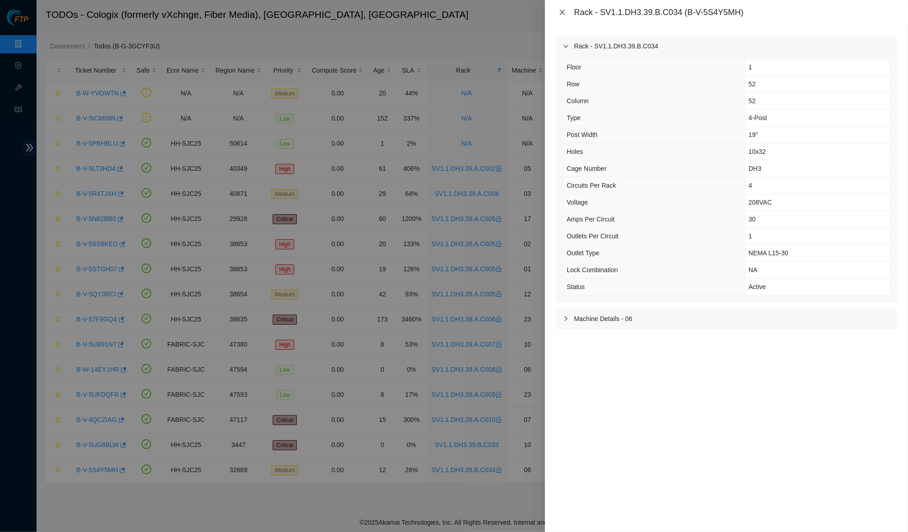
click at [562, 16] on button "Close" at bounding box center [562, 12] width 13 height 9
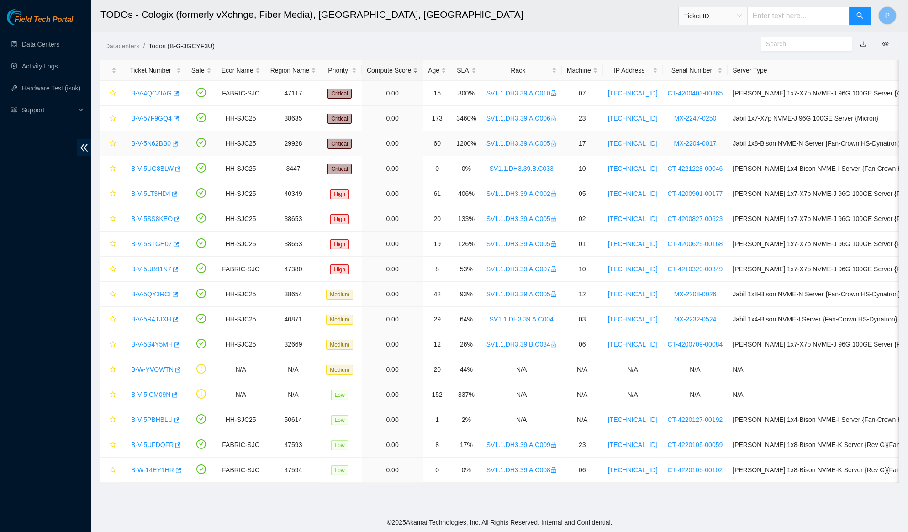
drag, startPoint x: 86, startPoint y: 152, endPoint x: 82, endPoint y: 138, distance: 14.9
click at [85, 152] on span "double-left" at bounding box center [84, 147] width 14 height 17
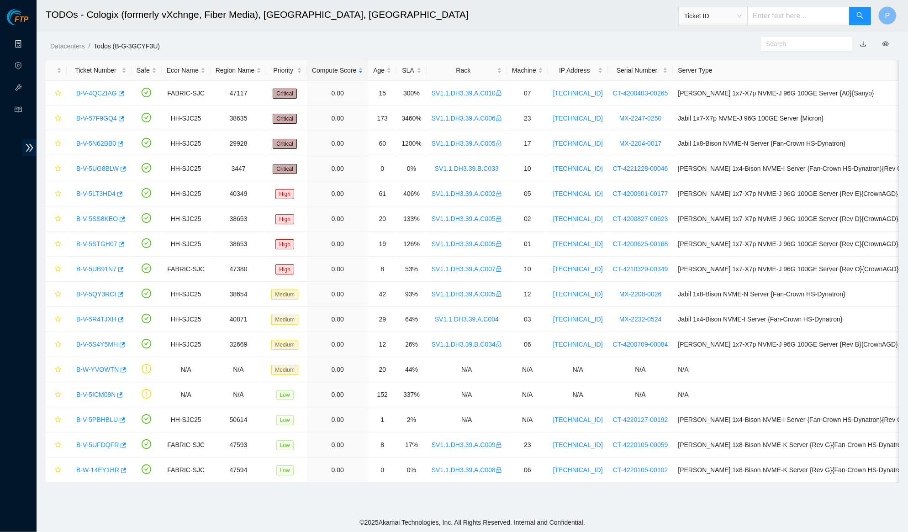
click at [26, 48] on link "Data Centers" at bounding box center [44, 44] width 37 height 7
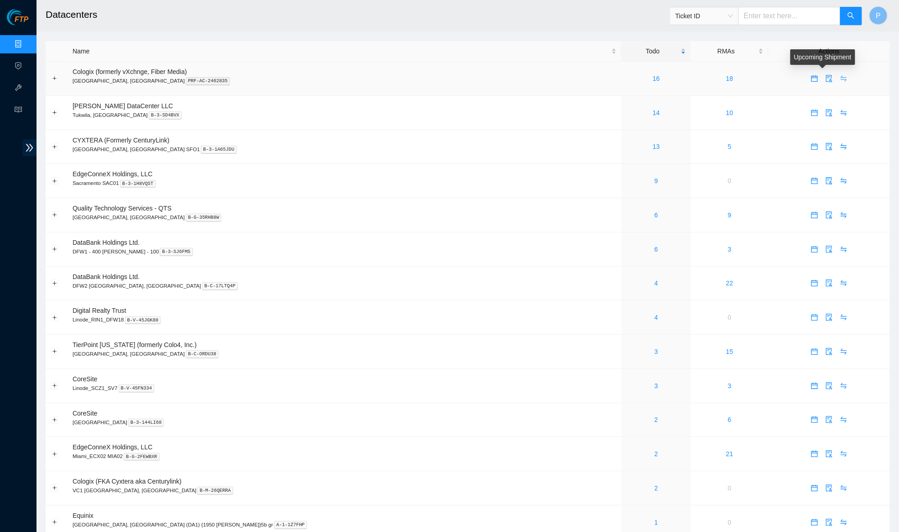
click at [841, 79] on icon "swap" at bounding box center [844, 78] width 7 height 7
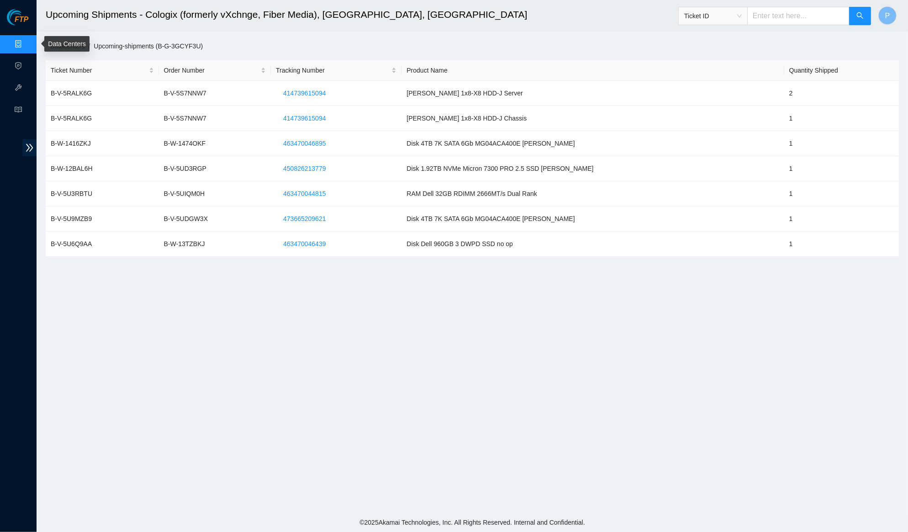
click at [26, 45] on link "Data Centers" at bounding box center [44, 44] width 37 height 7
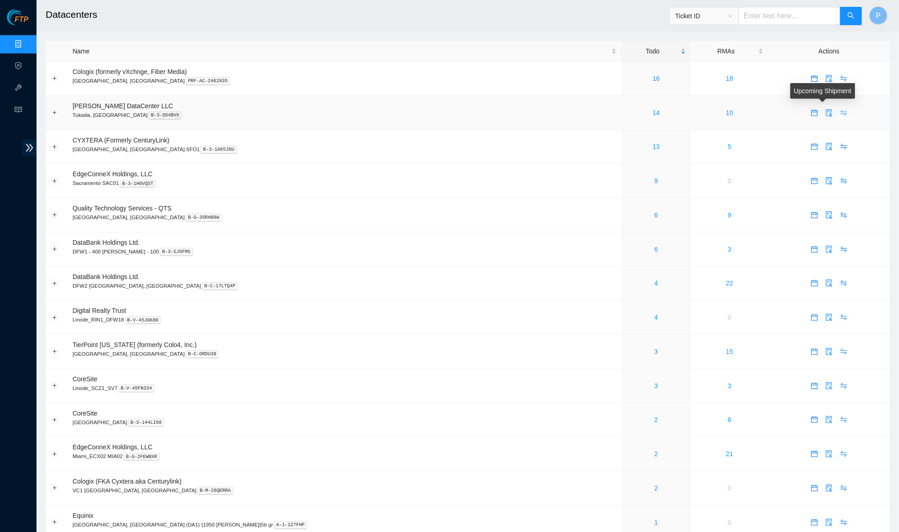
click at [841, 109] on icon "swap" at bounding box center [844, 112] width 7 height 7
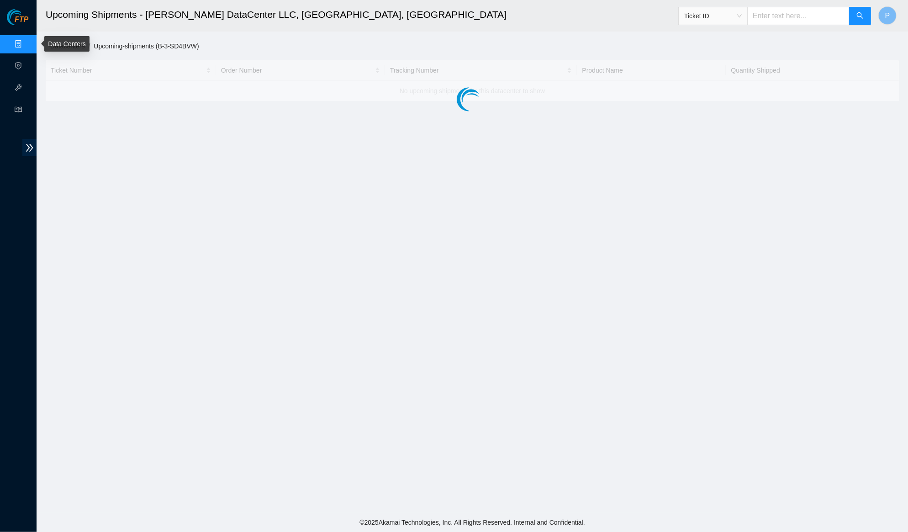
click at [26, 42] on link "Data Centers" at bounding box center [44, 44] width 37 height 7
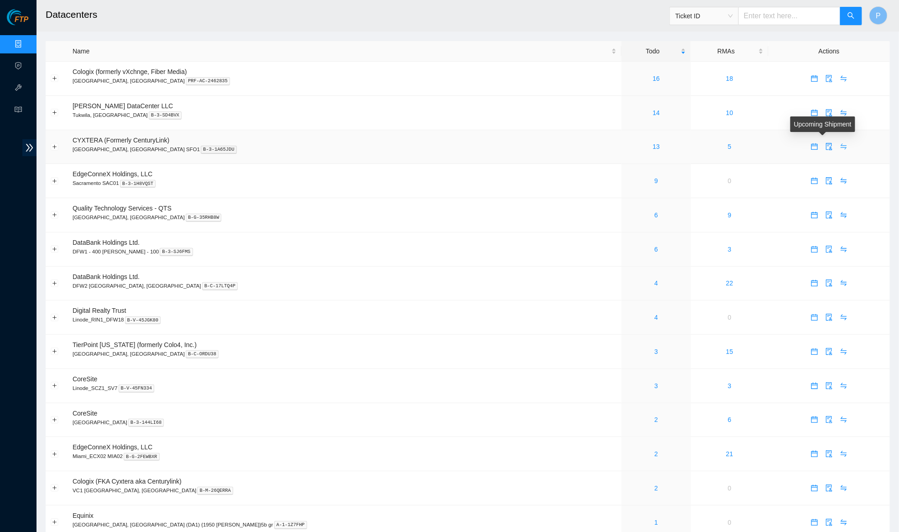
click at [841, 145] on icon "swap" at bounding box center [844, 146] width 7 height 7
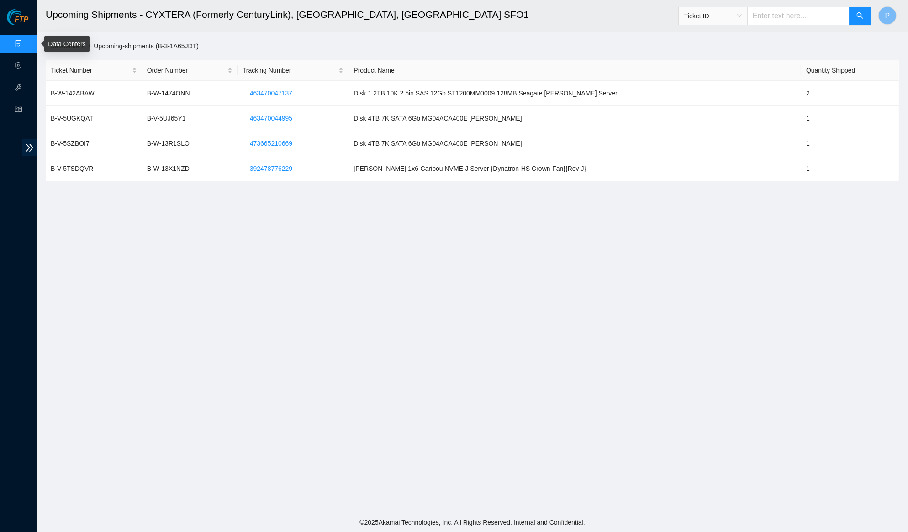
click at [26, 41] on link "Data Centers" at bounding box center [44, 44] width 37 height 7
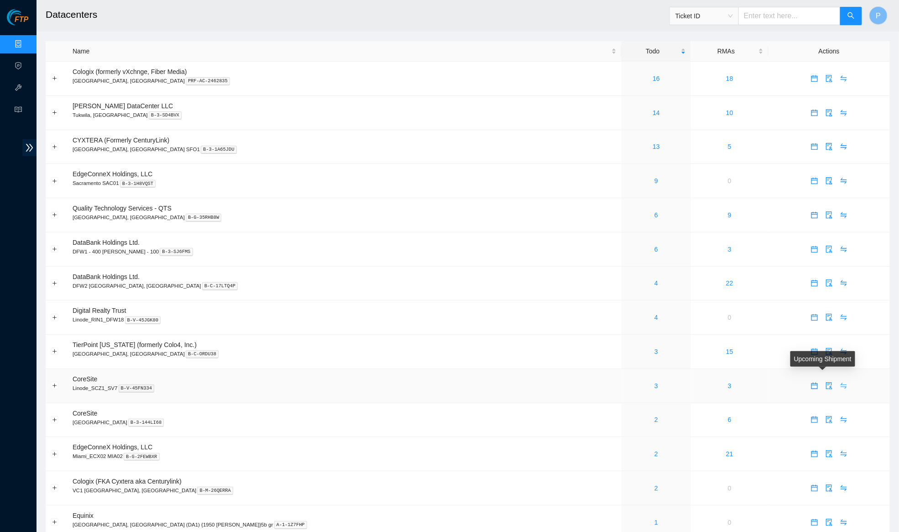
click at [841, 382] on icon "swap" at bounding box center [844, 385] width 7 height 7
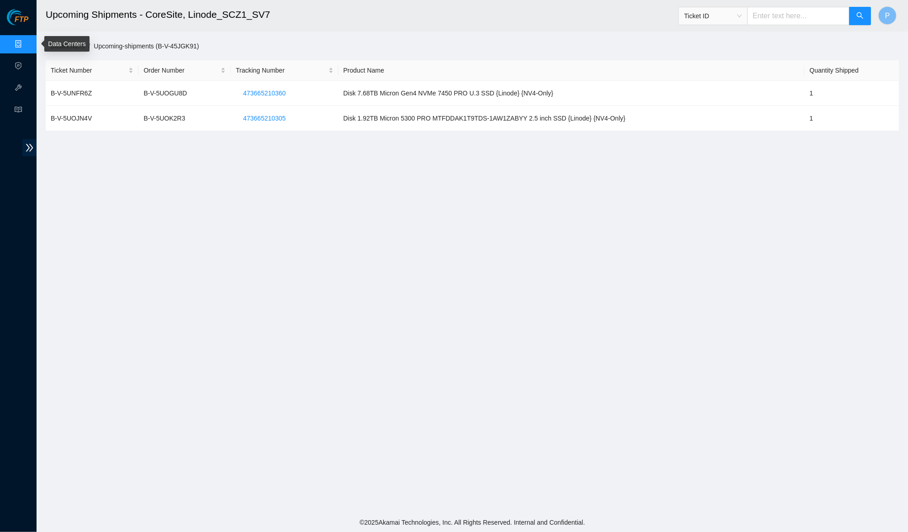
click at [26, 43] on link "Data Centers" at bounding box center [44, 44] width 37 height 7
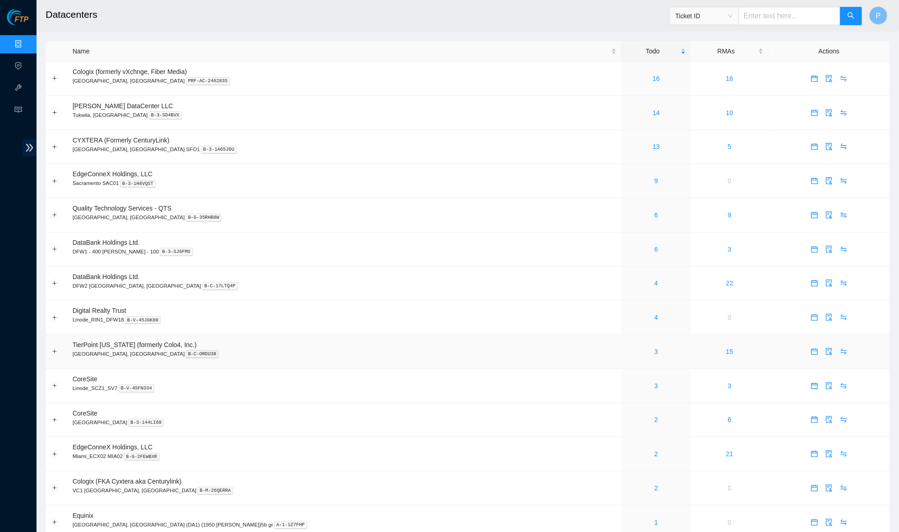
scroll to position [195, 0]
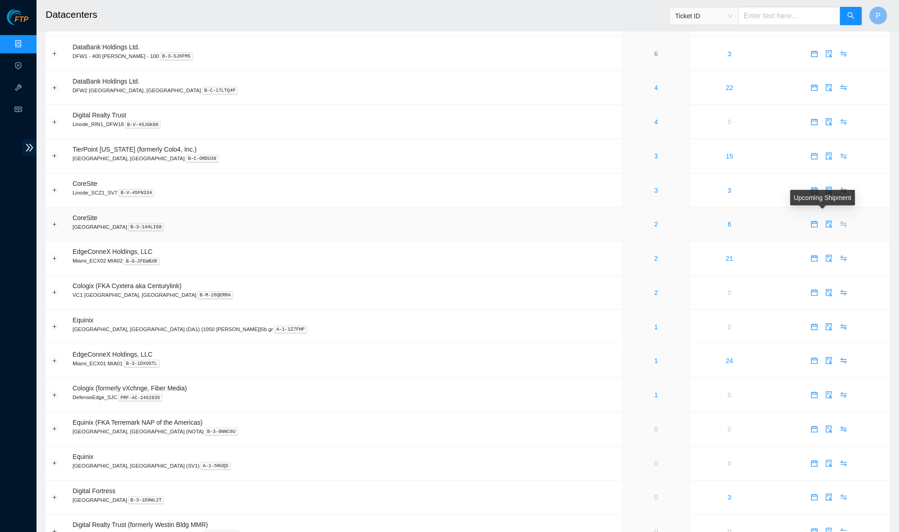
click at [841, 221] on icon "swap" at bounding box center [844, 224] width 6 height 6
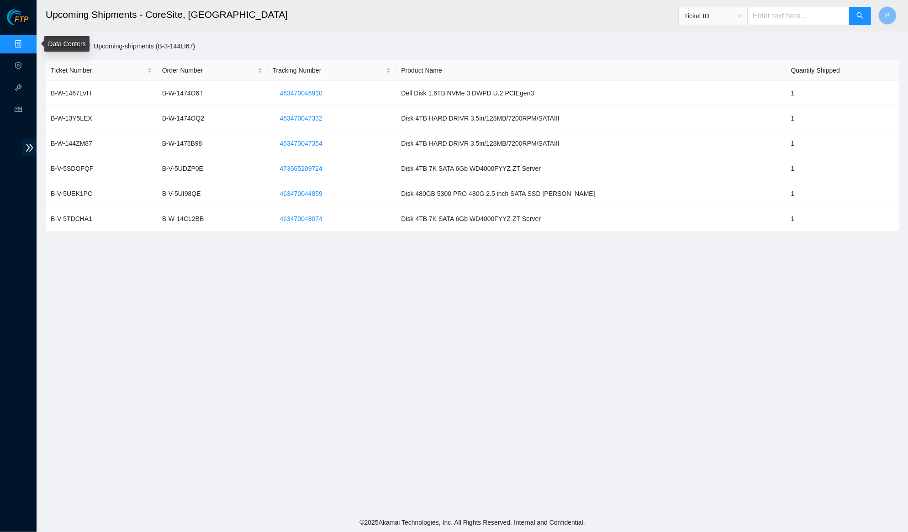
click at [26, 42] on link "Data Centers" at bounding box center [44, 44] width 37 height 7
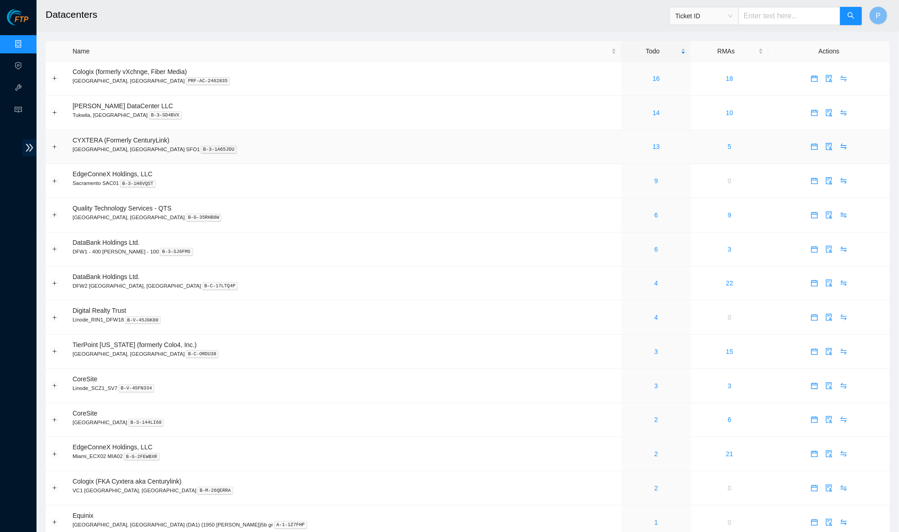
drag, startPoint x: 316, startPoint y: 141, endPoint x: 325, endPoint y: 134, distance: 11.4
click at [318, 142] on td "CYXTERA (Formerly CenturyLink) Santa Clara, CA SFO1 B-3-1A65JDU" at bounding box center [345, 147] width 554 height 34
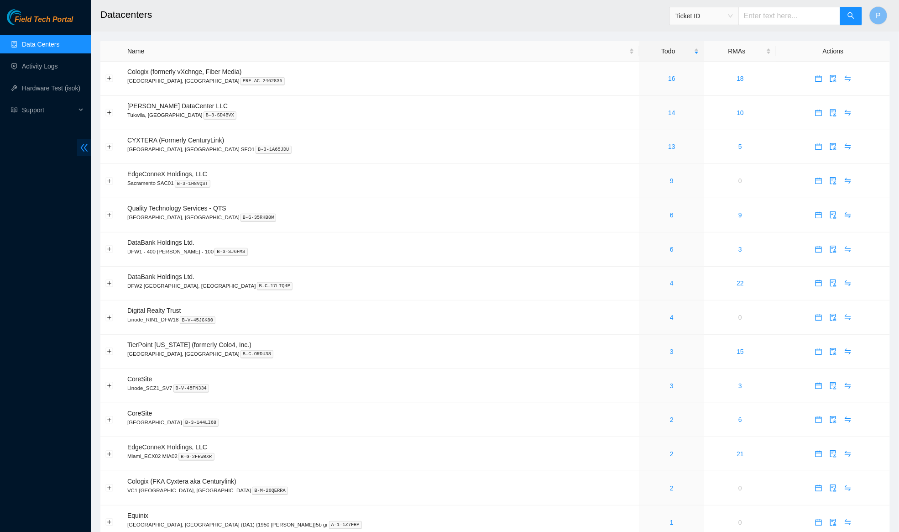
click at [87, 147] on icon "double-left" at bounding box center [84, 148] width 10 height 10
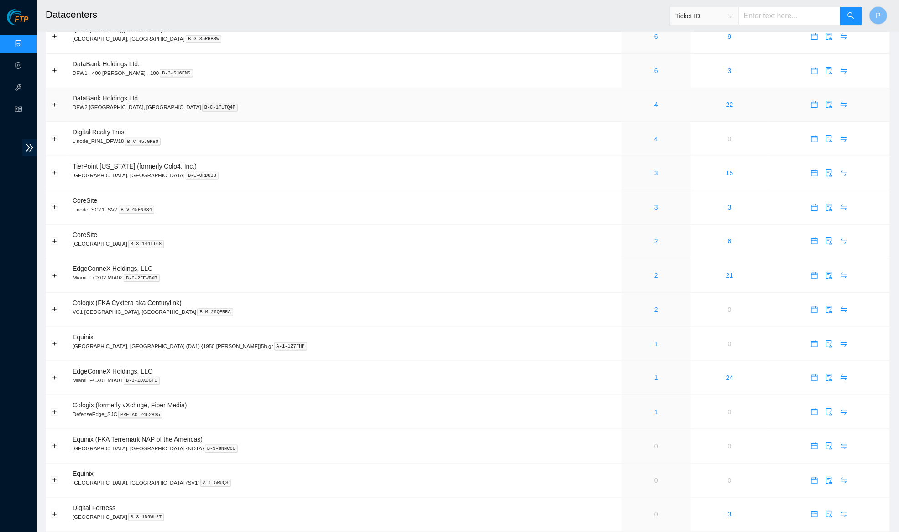
scroll to position [248, 0]
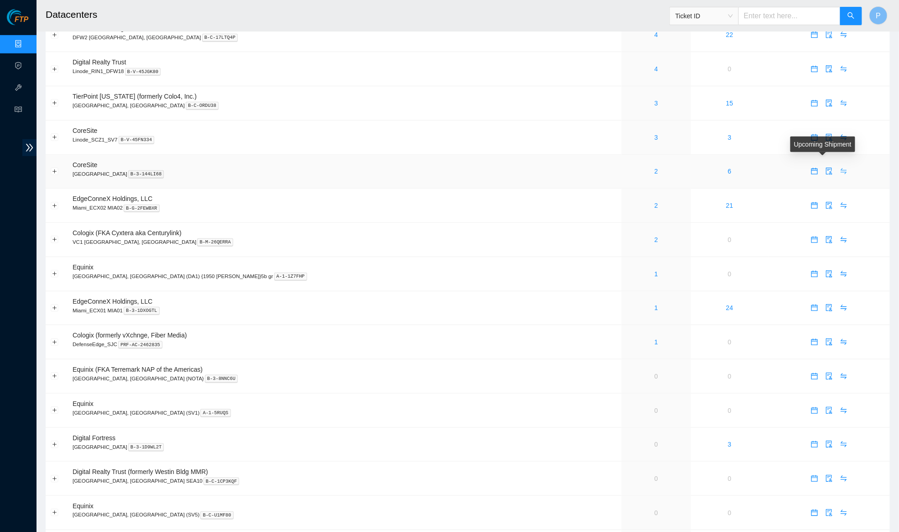
click at [841, 168] on icon "swap" at bounding box center [844, 171] width 7 height 7
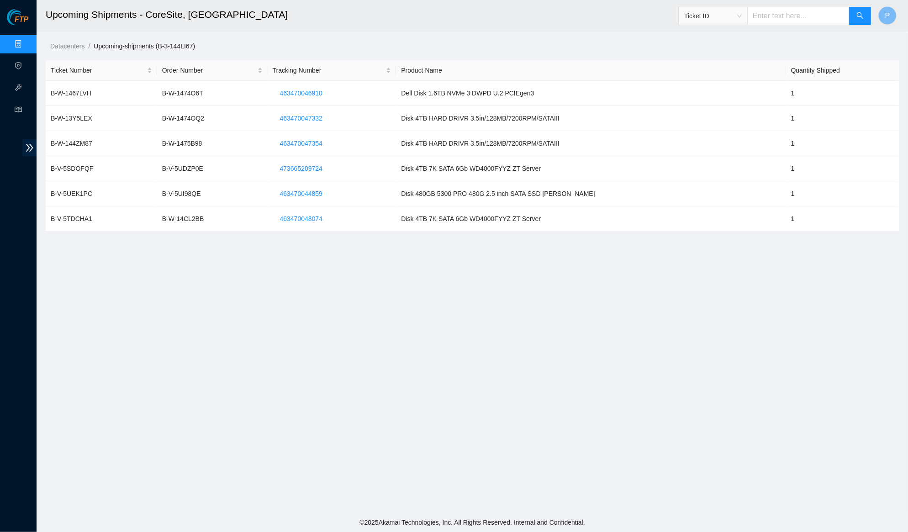
click at [26, 42] on link "Data Centers" at bounding box center [44, 44] width 37 height 7
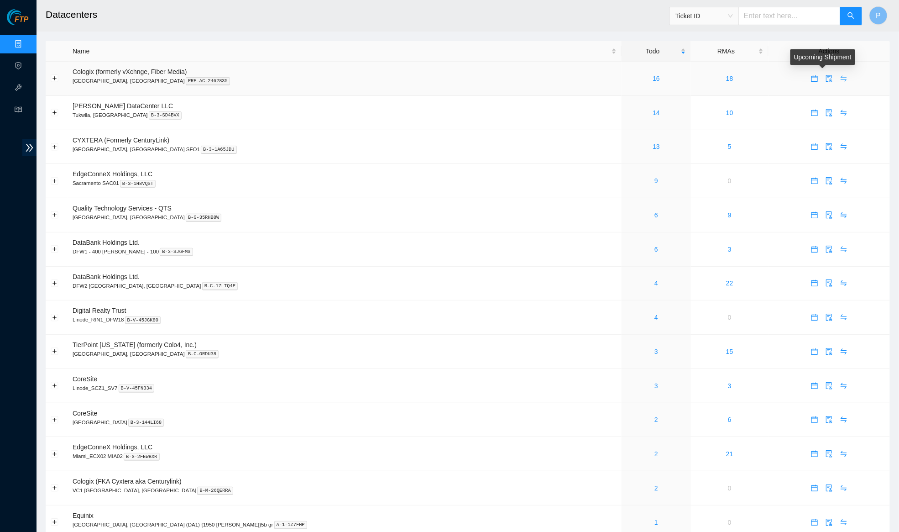
click at [841, 76] on icon "swap" at bounding box center [844, 78] width 7 height 7
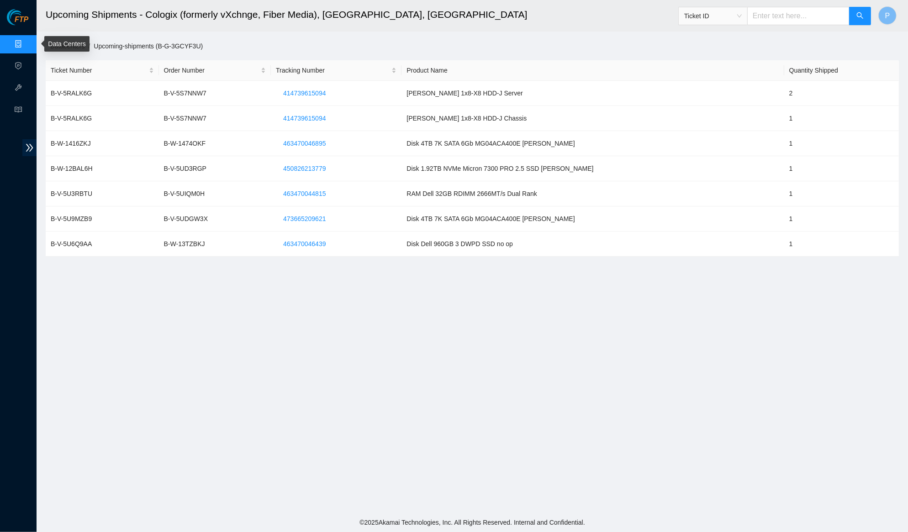
click at [26, 41] on link "Data Centers" at bounding box center [44, 44] width 37 height 7
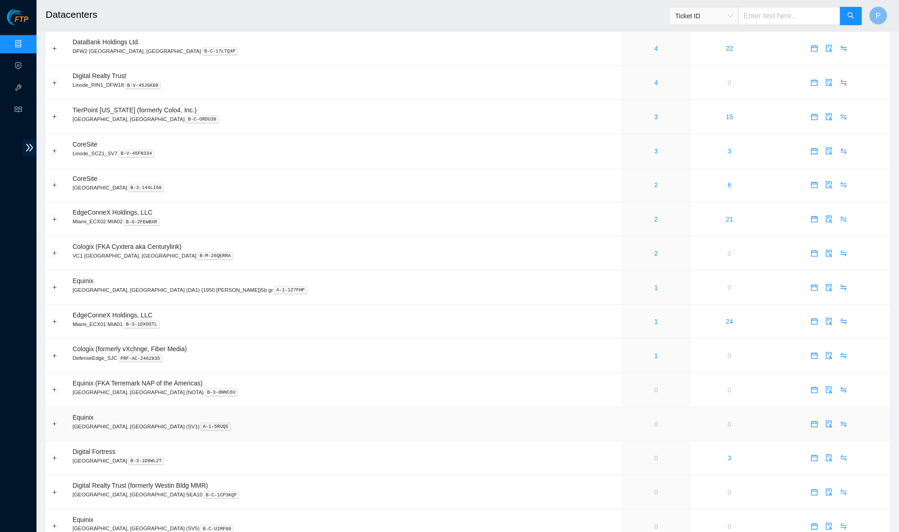
scroll to position [427, 0]
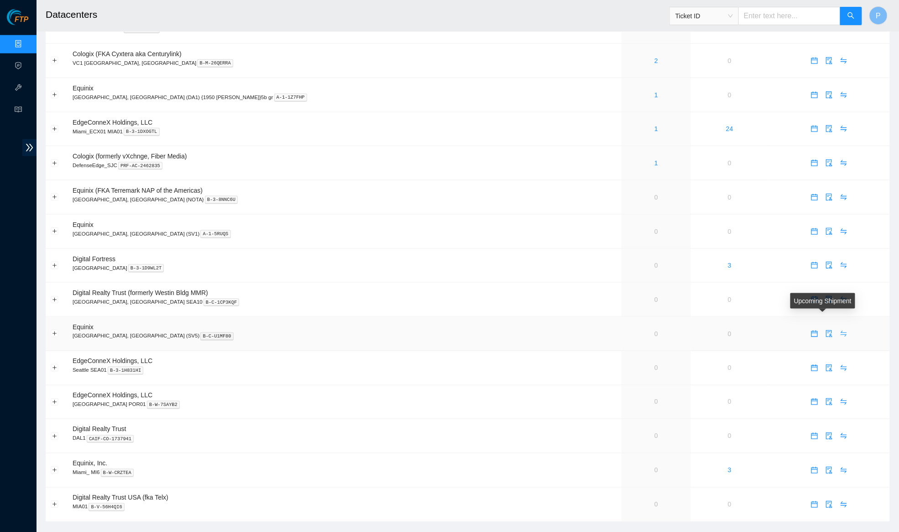
click at [841, 330] on icon "swap" at bounding box center [844, 333] width 7 height 7
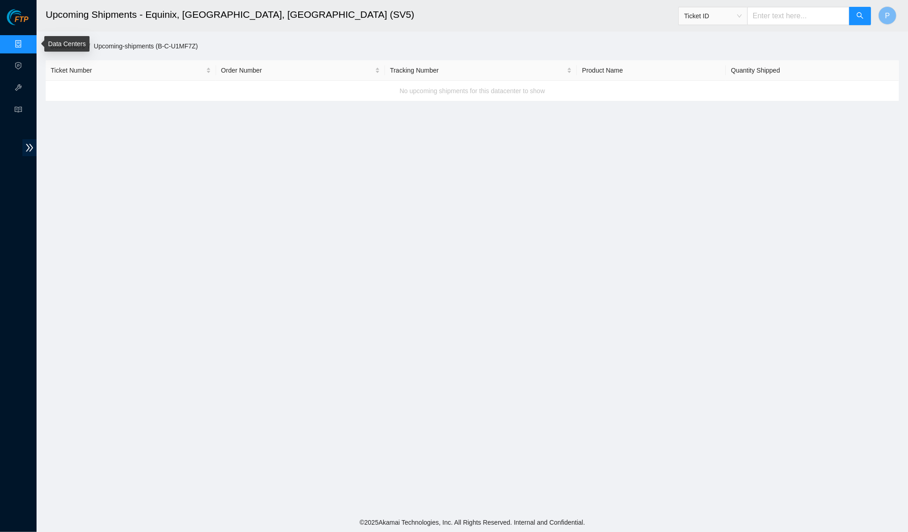
click at [26, 41] on link "Data Centers" at bounding box center [44, 44] width 37 height 7
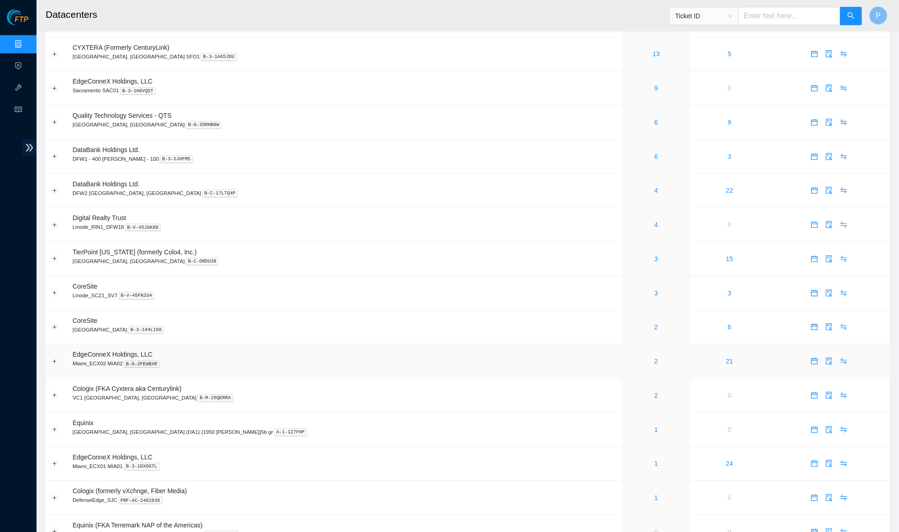
scroll to position [285, 0]
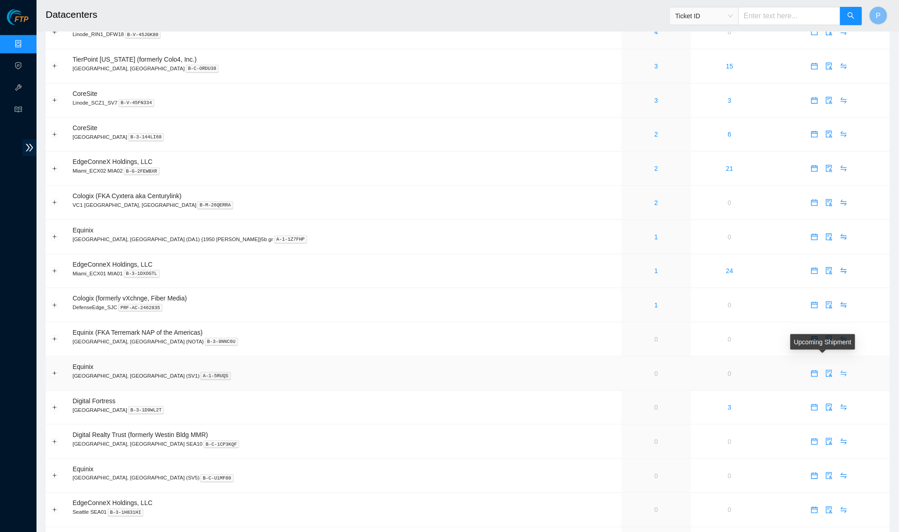
click at [841, 370] on icon "swap" at bounding box center [844, 373] width 7 height 7
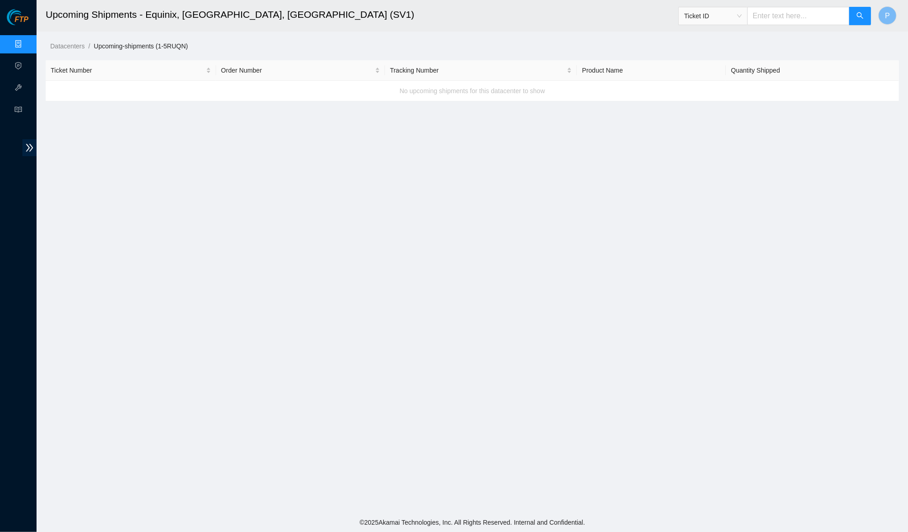
click at [26, 41] on link "Data Centers" at bounding box center [44, 44] width 37 height 7
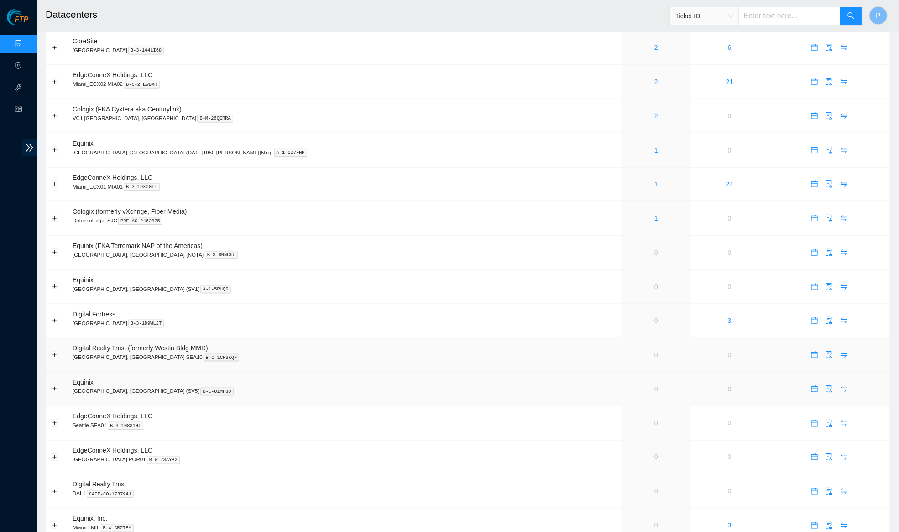
scroll to position [429, 0]
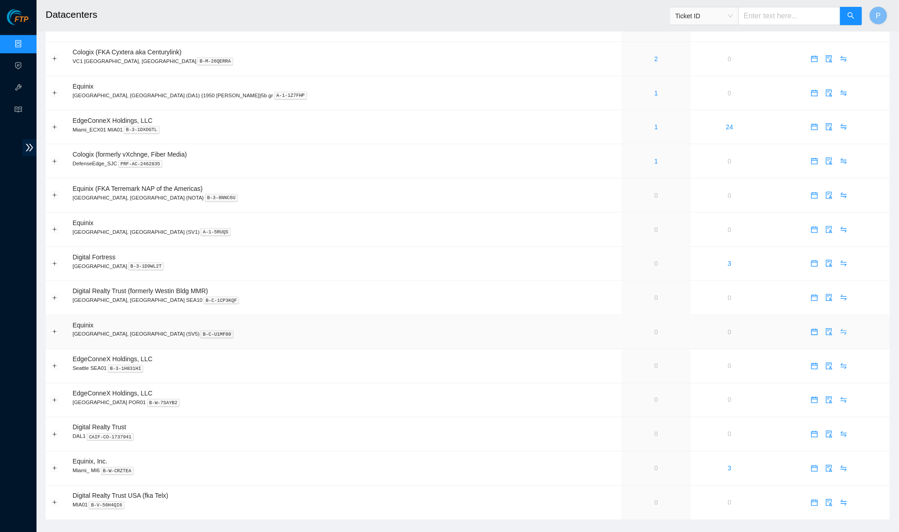
click at [841, 328] on icon "swap" at bounding box center [844, 331] width 7 height 7
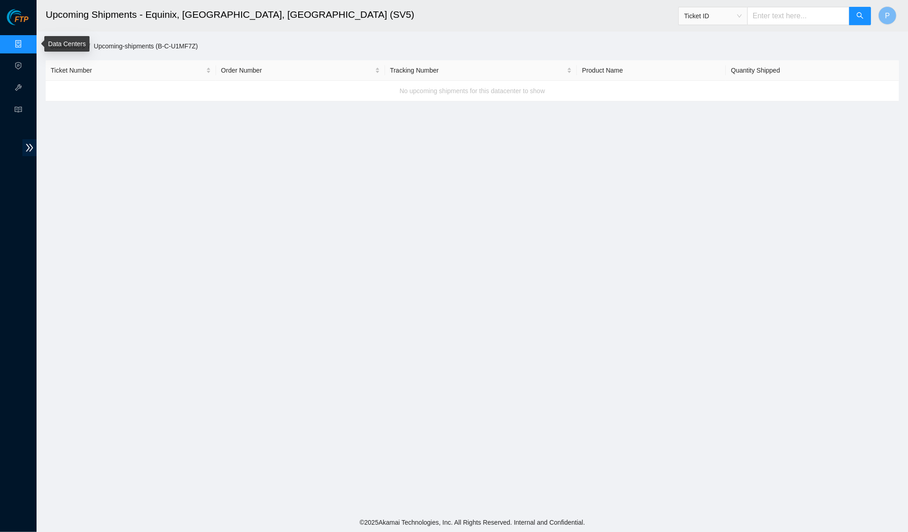
click at [26, 42] on link "Data Centers" at bounding box center [44, 44] width 37 height 7
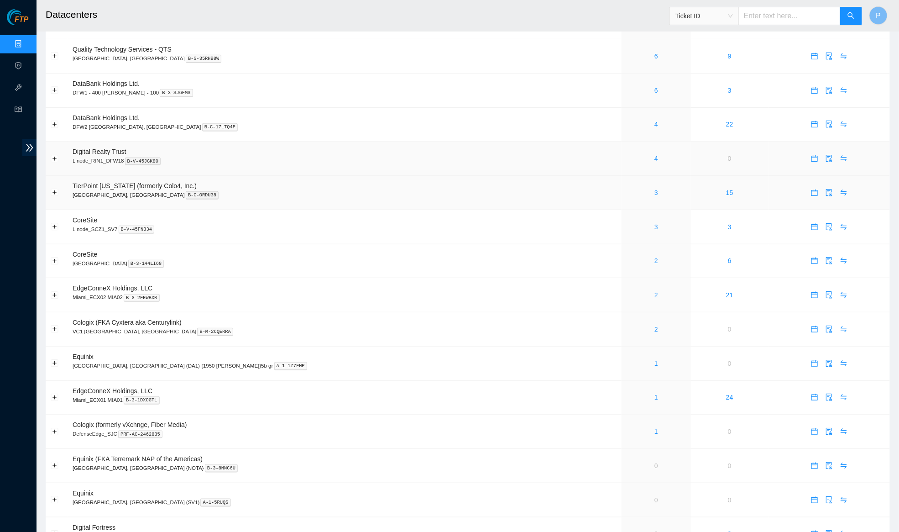
scroll to position [174, 0]
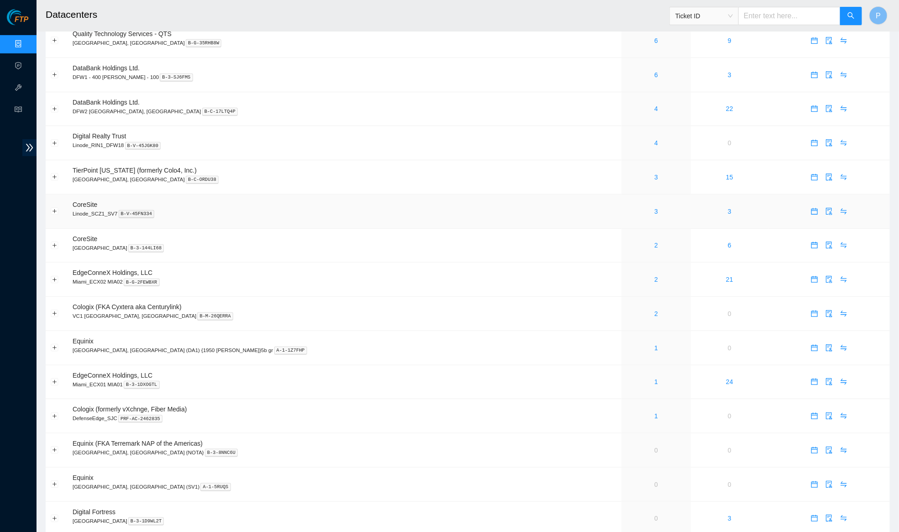
click at [627, 208] on div "3" at bounding box center [656, 211] width 59 height 10
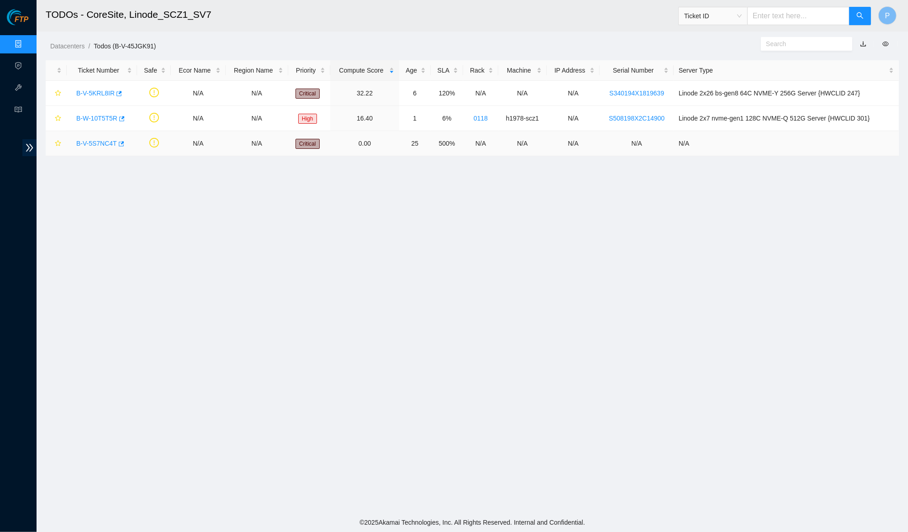
click at [103, 140] on link "B-V-5S7NC4T" at bounding box center [96, 143] width 41 height 7
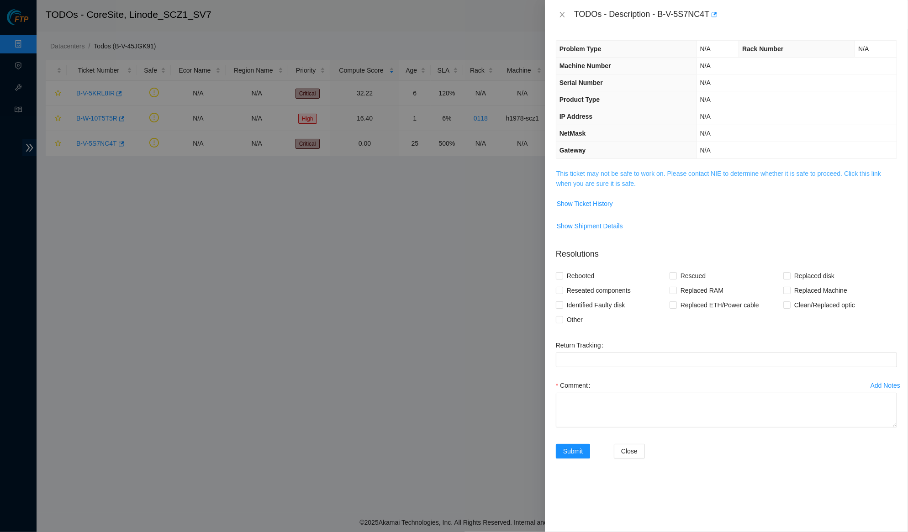
click at [628, 170] on link "This ticket may not be safe to work on. Please contact NIE to determine whether…" at bounding box center [718, 178] width 325 height 17
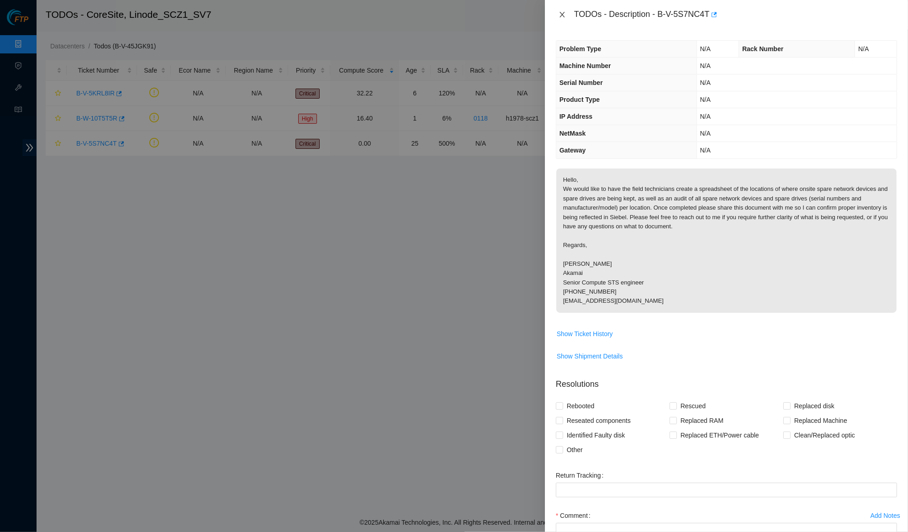
click at [563, 12] on icon "close" at bounding box center [561, 14] width 7 height 7
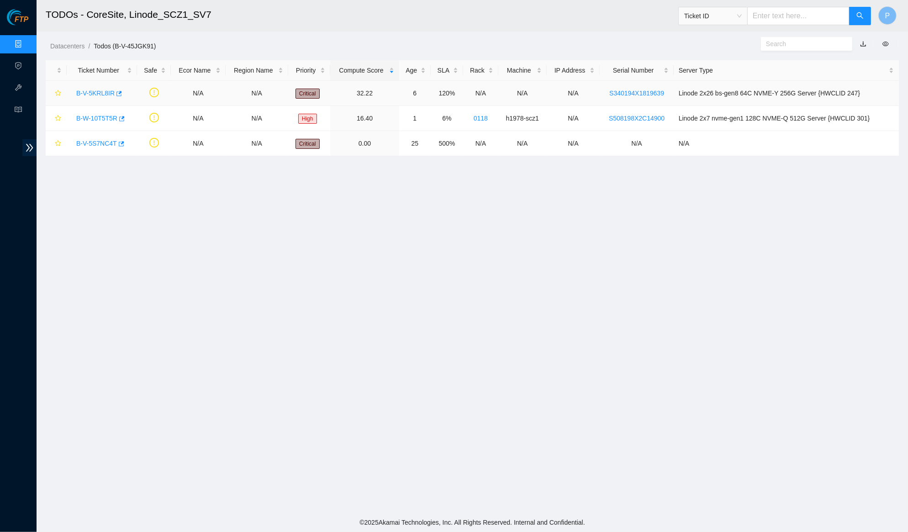
click at [89, 89] on link "B-V-5KRL8IR" at bounding box center [95, 92] width 38 height 7
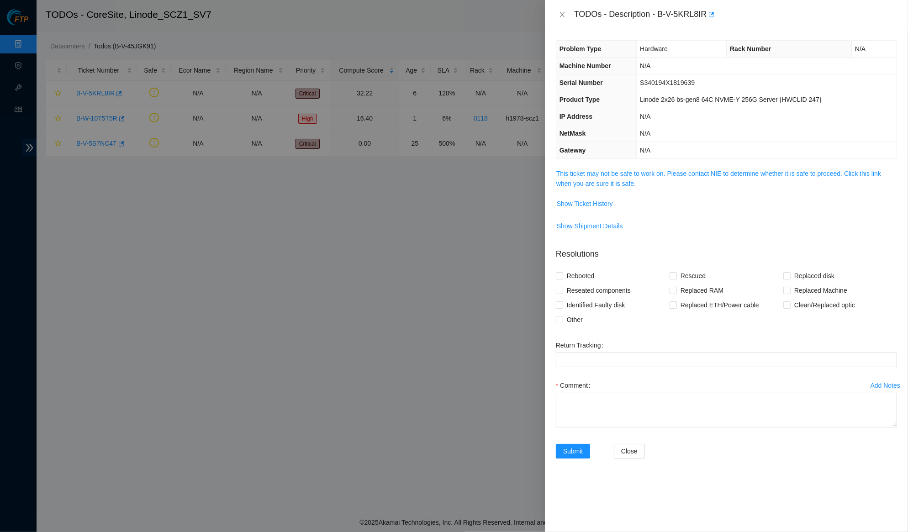
click at [642, 168] on td "This ticket may not be safe to work on. Please contact NIE to determine whether…" at bounding box center [726, 182] width 341 height 28
click at [642, 172] on link "This ticket may not be safe to work on. Please contact NIE to determine whether…" at bounding box center [718, 178] width 325 height 17
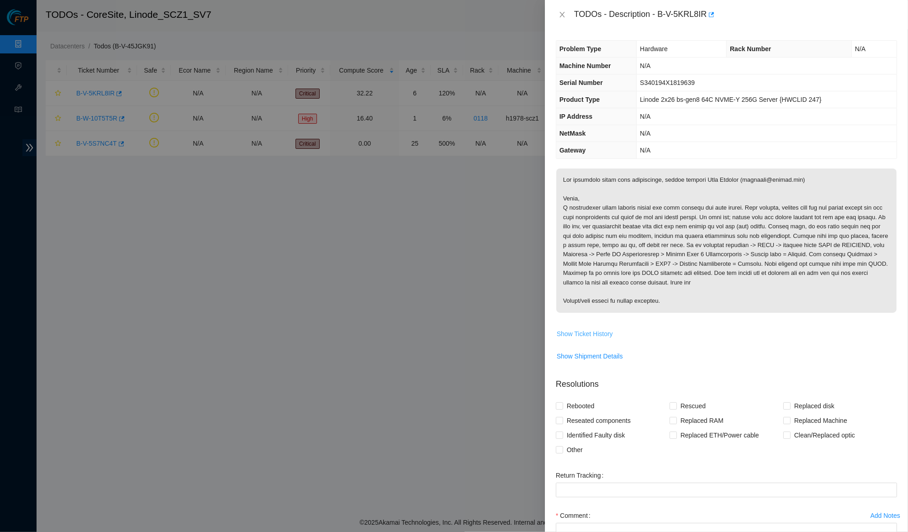
click at [588, 333] on span "Show Ticket History" at bounding box center [585, 334] width 56 height 10
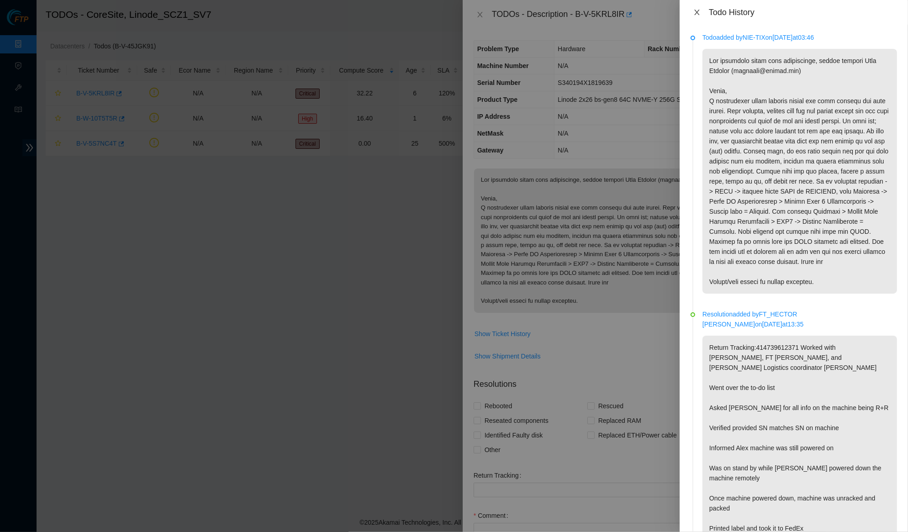
click at [699, 8] on button "Close" at bounding box center [696, 12] width 13 height 9
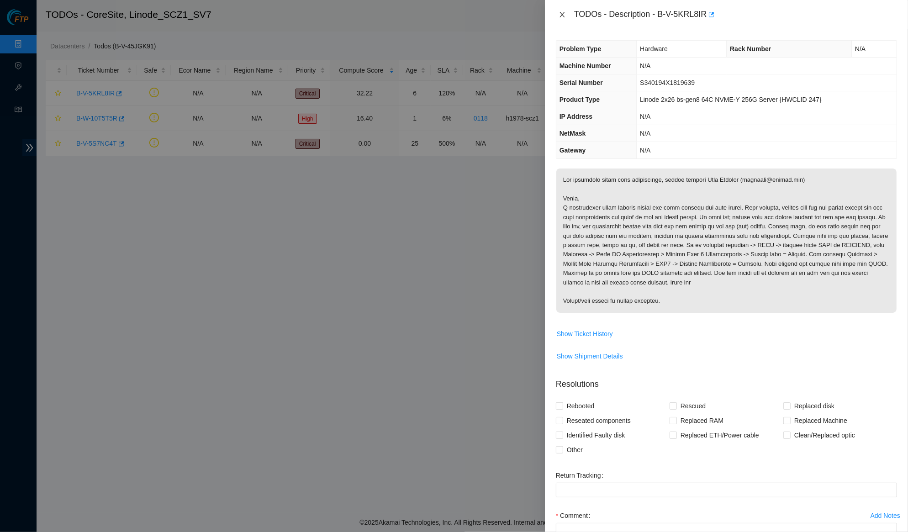
click at [559, 16] on icon "close" at bounding box center [561, 14] width 7 height 7
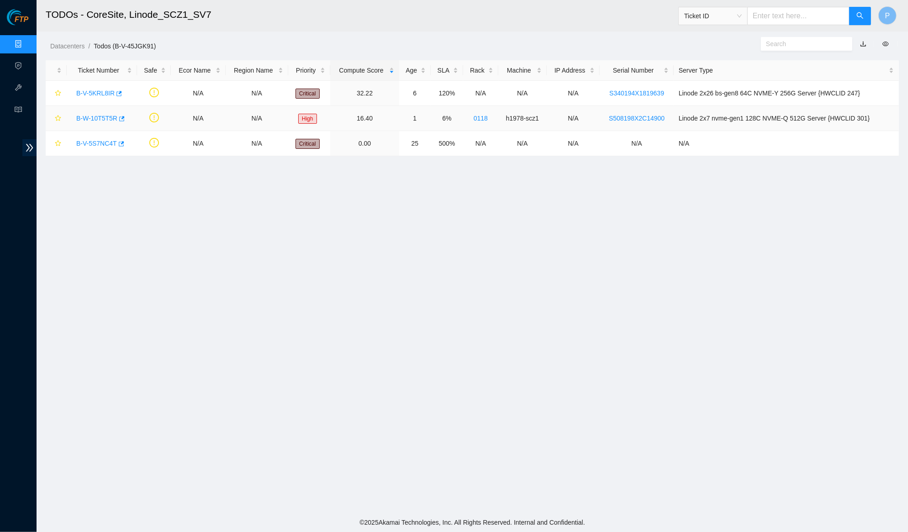
click at [105, 117] on link "B-W-10T5T5R" at bounding box center [96, 118] width 41 height 7
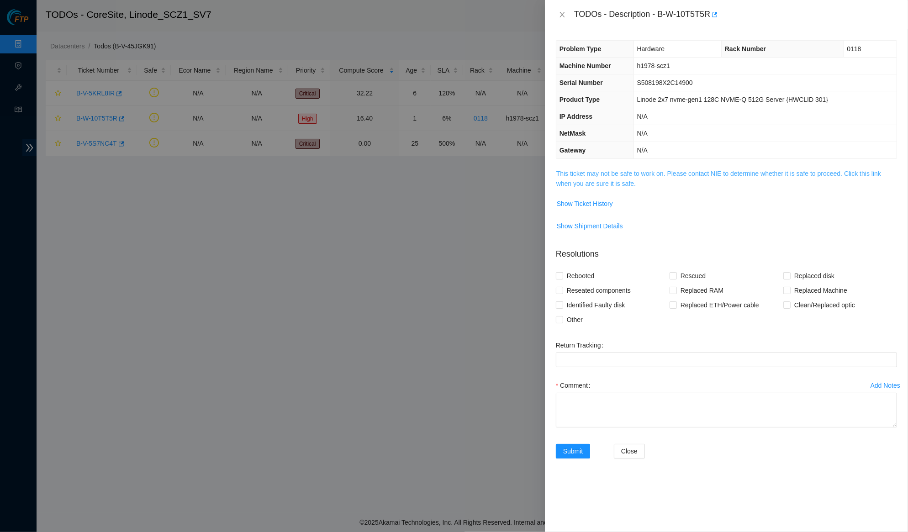
click at [649, 171] on link "This ticket may not be safe to work on. Please contact NIE to determine whether…" at bounding box center [718, 178] width 325 height 17
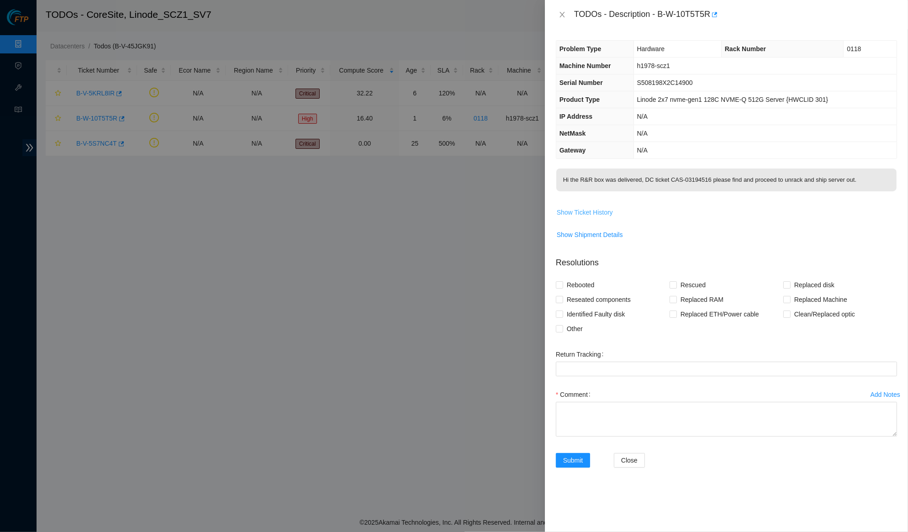
click at [602, 208] on span "Show Ticket History" at bounding box center [585, 212] width 56 height 10
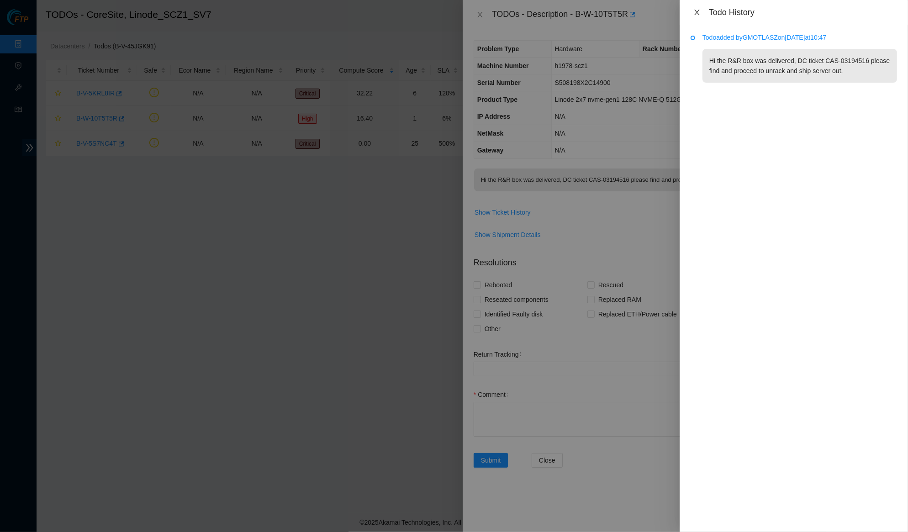
click at [695, 9] on icon "close" at bounding box center [696, 12] width 7 height 7
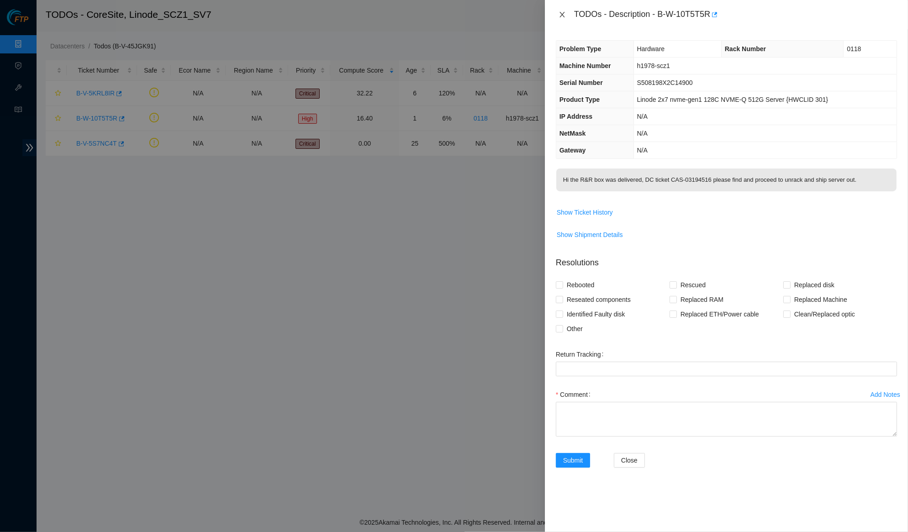
click at [563, 16] on icon "close" at bounding box center [561, 14] width 5 height 5
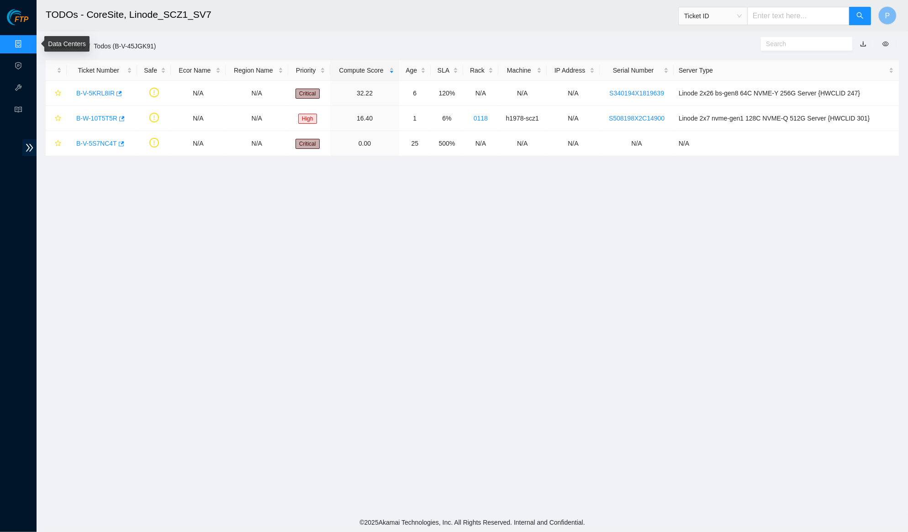
click at [26, 41] on link "Data Centers" at bounding box center [44, 44] width 37 height 7
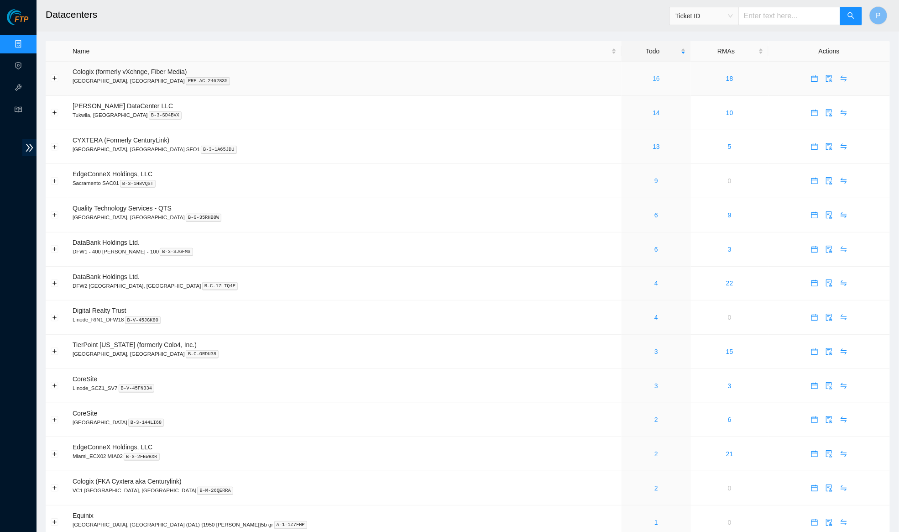
click at [653, 78] on link "16" at bounding box center [656, 78] width 7 height 7
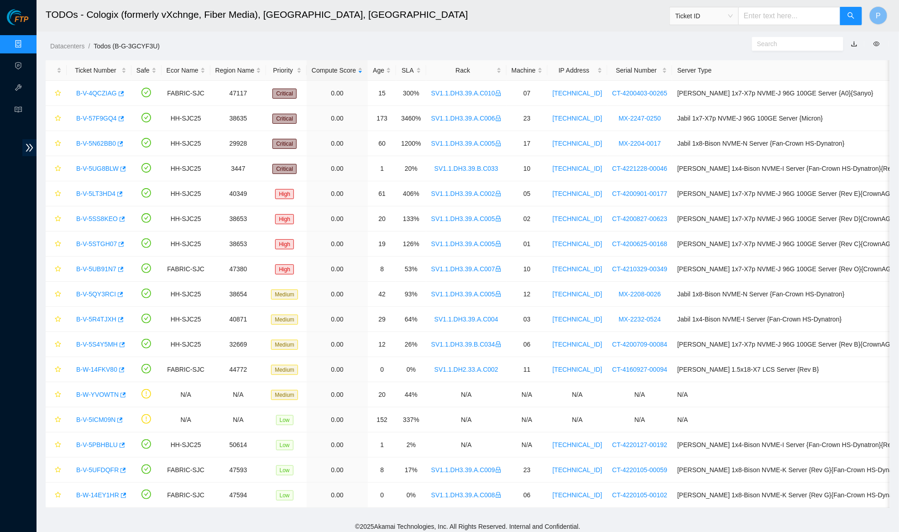
click at [854, 45] on link "button" at bounding box center [855, 43] width 6 height 7
click at [488, 37] on div "Datacenters / Todos (B-G-3GCYF3U) /" at bounding box center [360, 25] width 647 height 51
click at [490, 72] on div "Rack" at bounding box center [466, 70] width 70 height 10
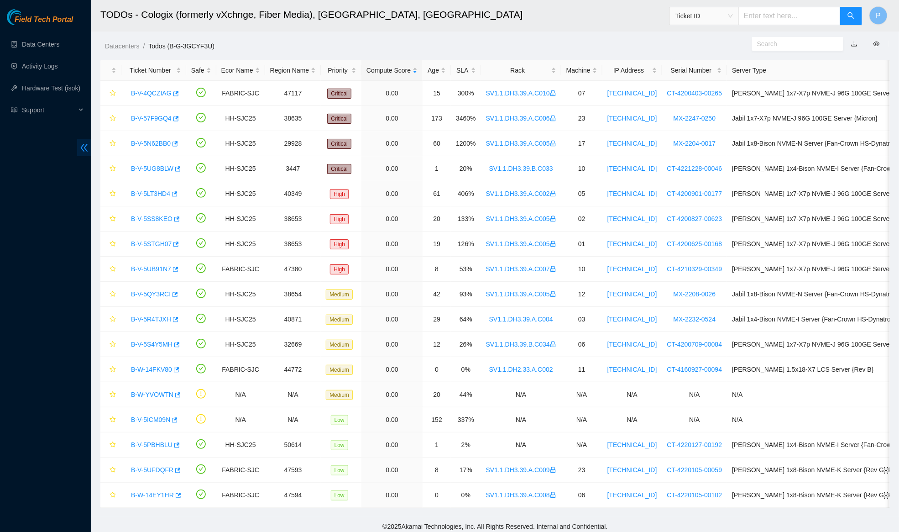
click at [87, 151] on icon "double-left" at bounding box center [84, 148] width 10 height 10
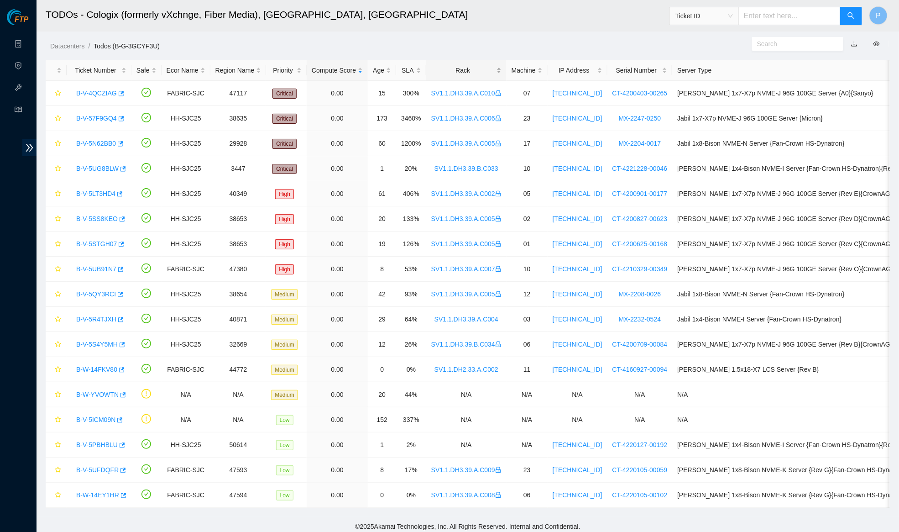
click at [482, 72] on div "Rack" at bounding box center [466, 70] width 70 height 10
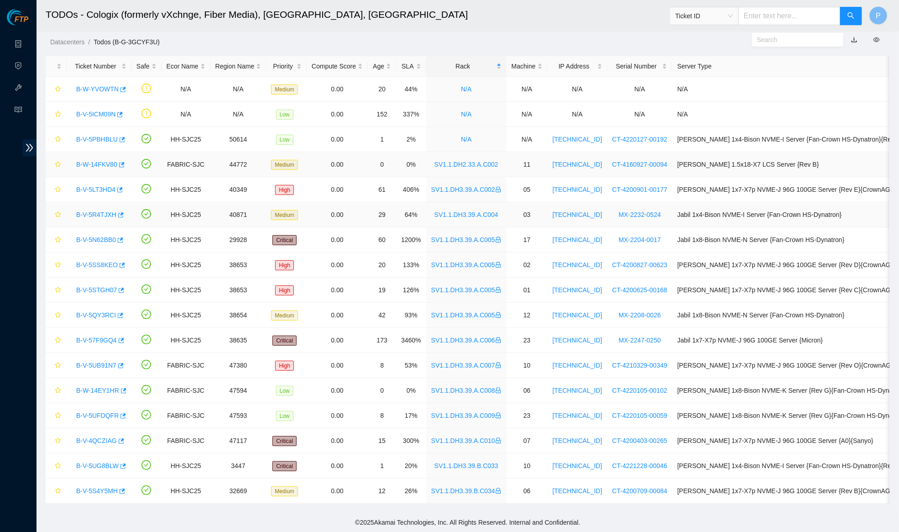
scroll to position [12, 0]
click at [94, 487] on link "B-V-5S4Y5MH" at bounding box center [97, 490] width 42 height 7
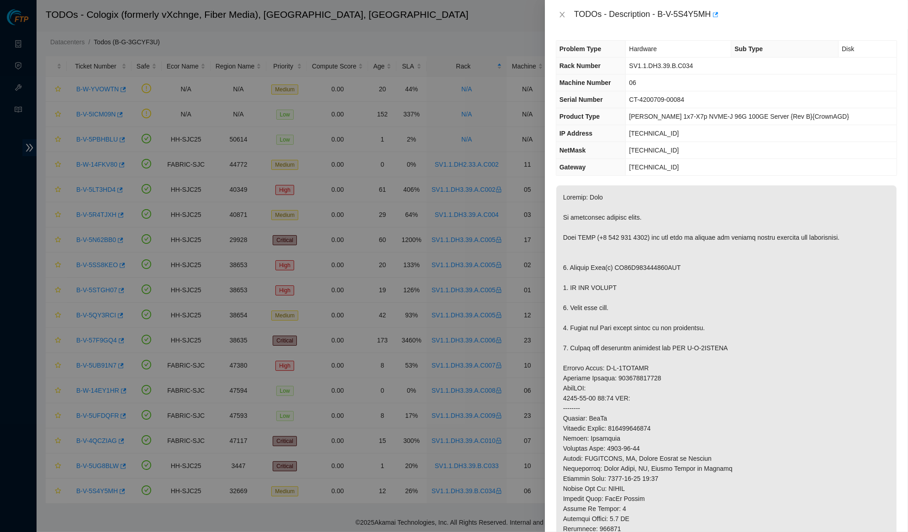
click at [684, 139] on td "[TECHNICAL_ID]" at bounding box center [761, 133] width 271 height 17
drag, startPoint x: 719, startPoint y: 63, endPoint x: 636, endPoint y: 63, distance: 82.2
click at [636, 63] on td "SV1.1.DH3.39.B.C034" at bounding box center [761, 66] width 271 height 17
copy span "SV1.1.DH3.39.B.C034"
click at [558, 12] on icon "close" at bounding box center [561, 14] width 7 height 7
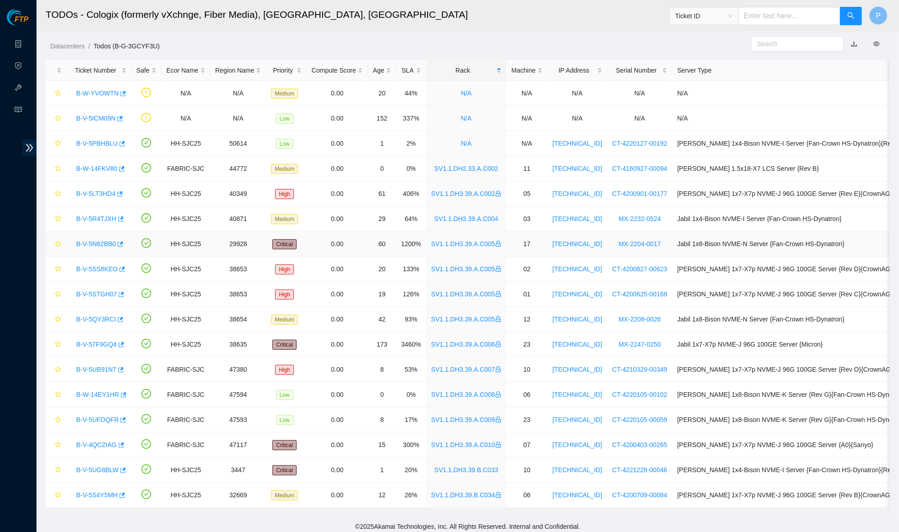
scroll to position [12, 0]
